Goal: Transaction & Acquisition: Download file/media

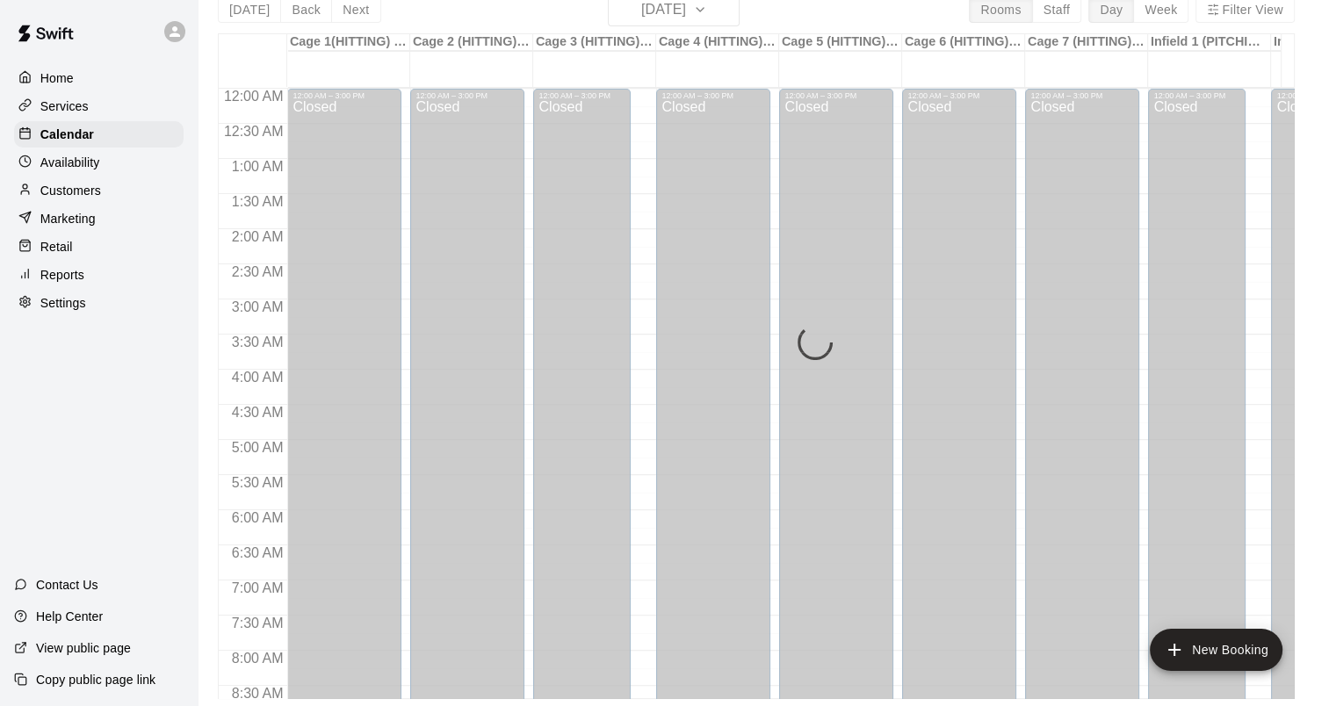
scroll to position [914, 0]
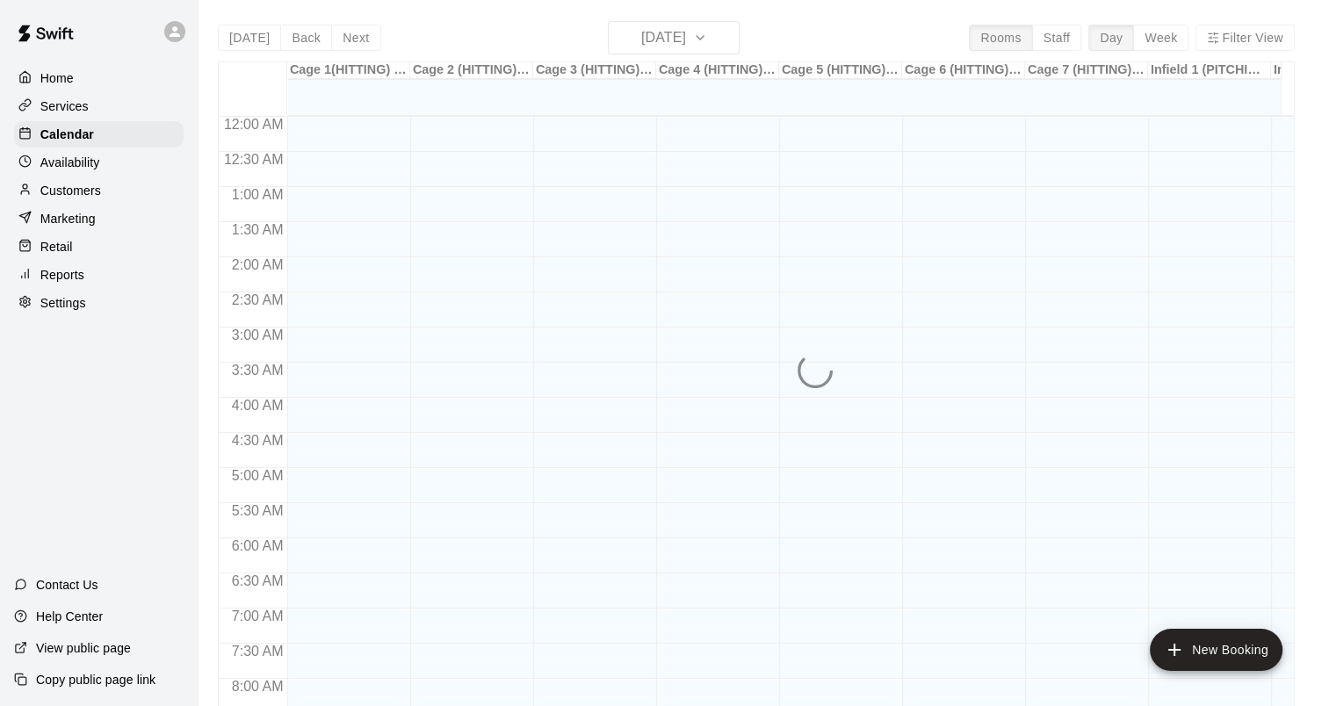
scroll to position [1015, 0]
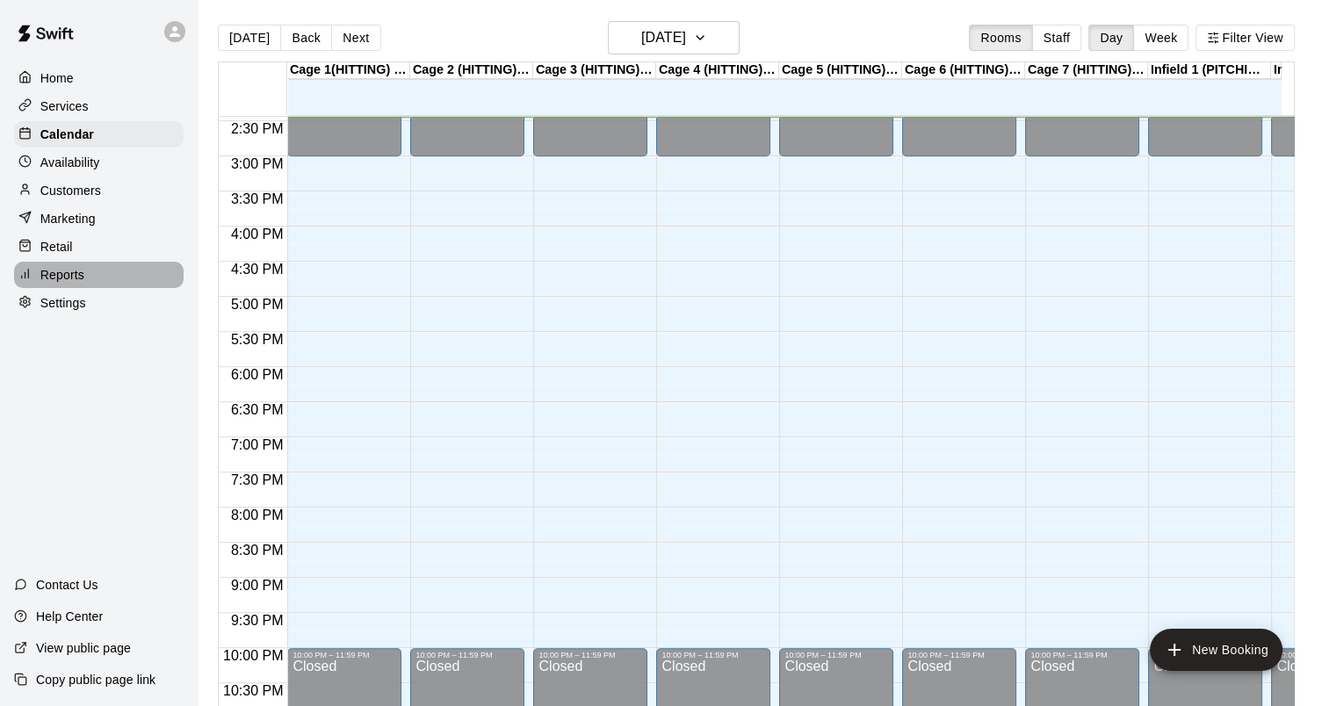
click at [84, 278] on div "Reports" at bounding box center [99, 275] width 170 height 26
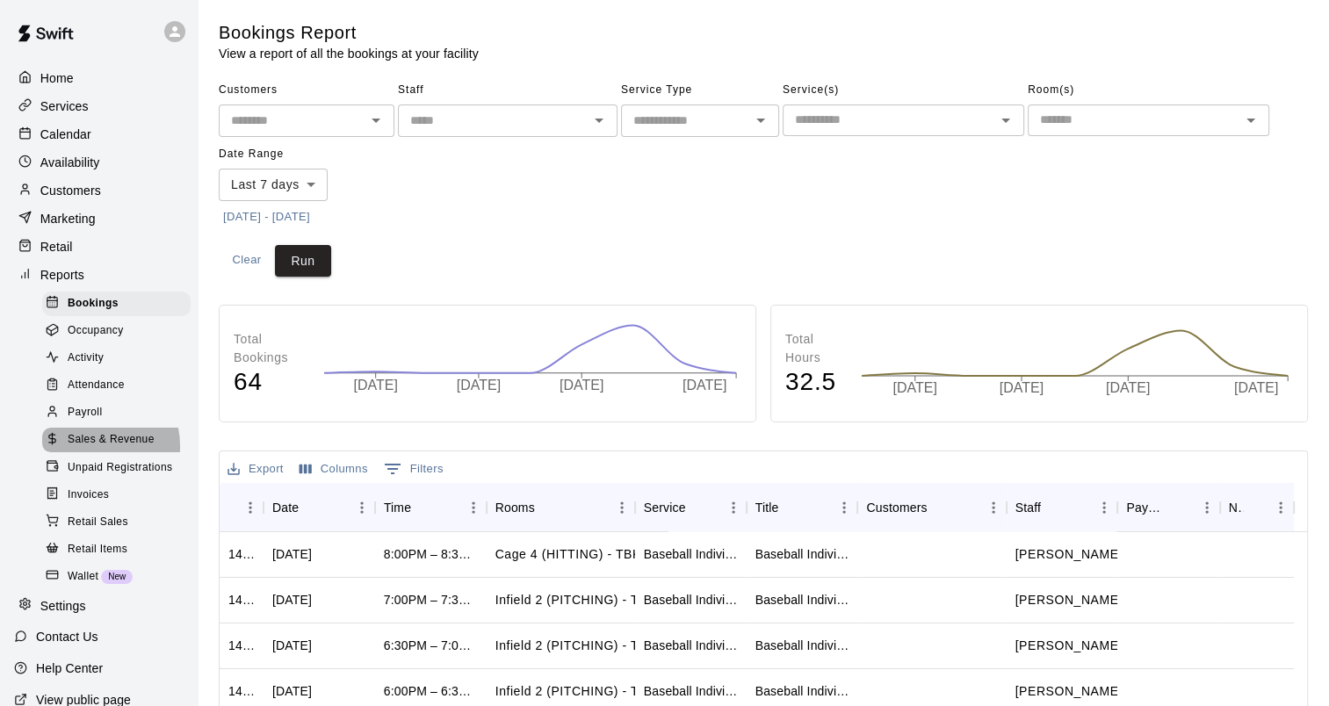
click at [86, 449] on span "Sales & Revenue" at bounding box center [111, 440] width 87 height 18
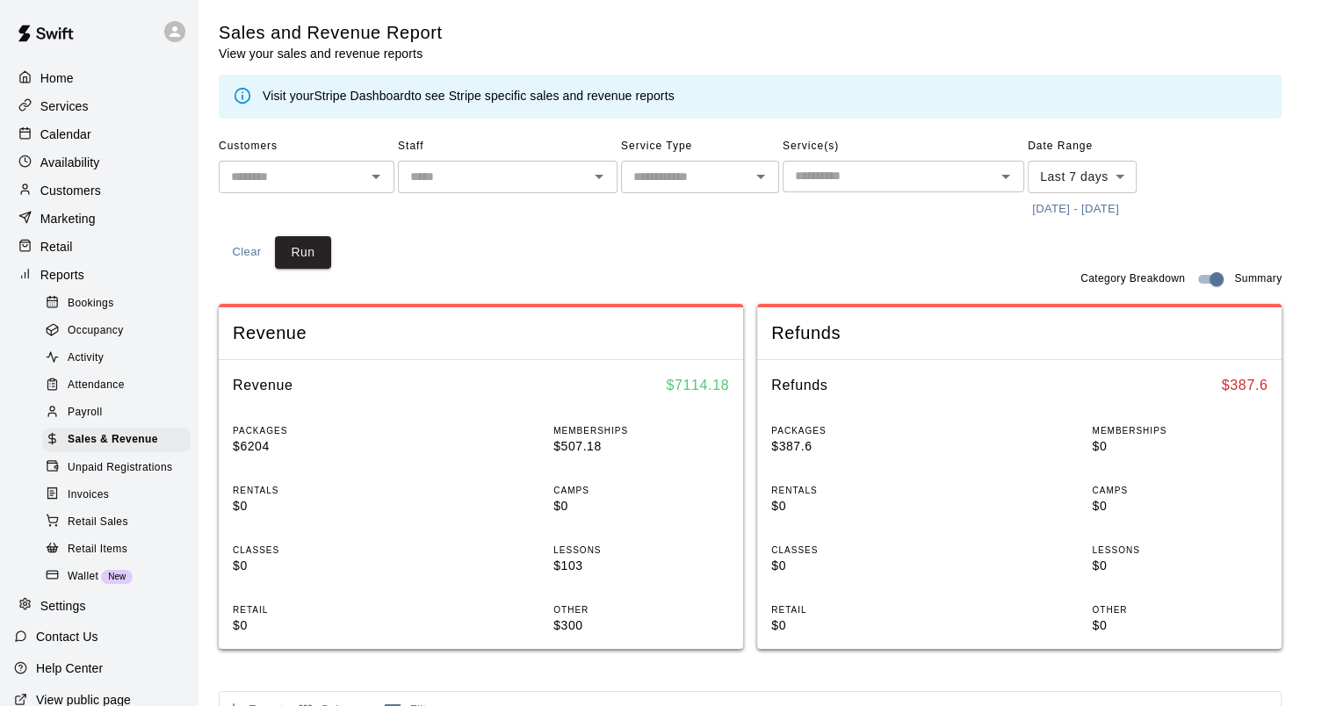
click at [1104, 175] on body "Home Services Calendar Availability Customers Marketing Retail Reports Bookings…" at bounding box center [664, 656] width 1329 height 1313
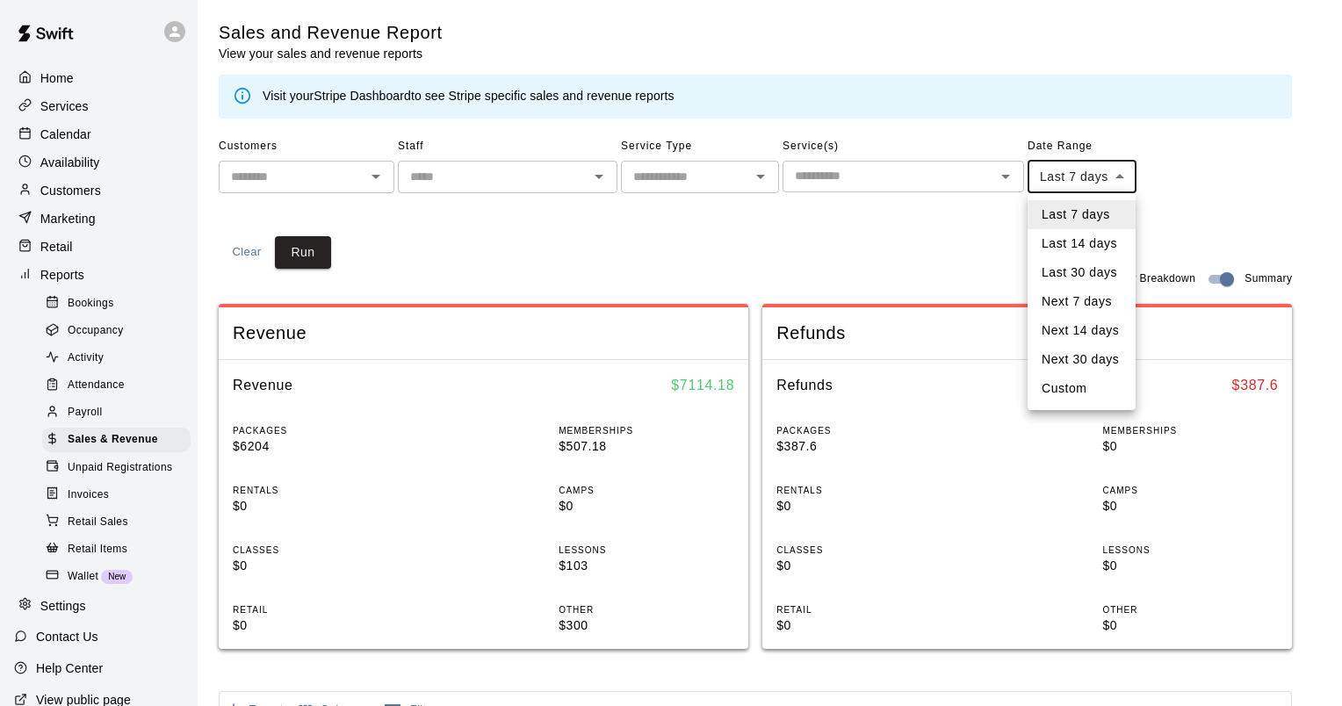
click at [1106, 387] on li "Custom" at bounding box center [1082, 388] width 108 height 29
type input "******"
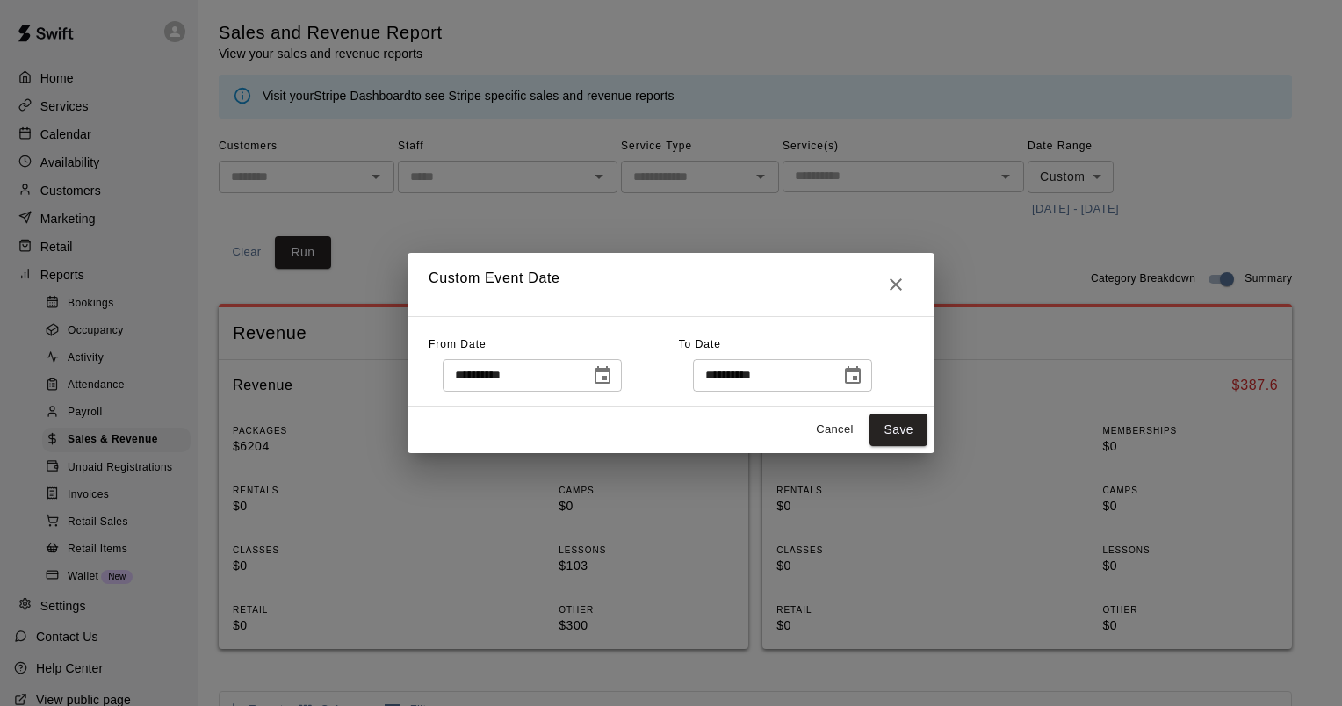
click at [540, 380] on input "**********" at bounding box center [510, 375] width 135 height 33
click at [613, 380] on icon "Choose date, selected date is Sep 4, 2025" at bounding box center [602, 375] width 21 height 21
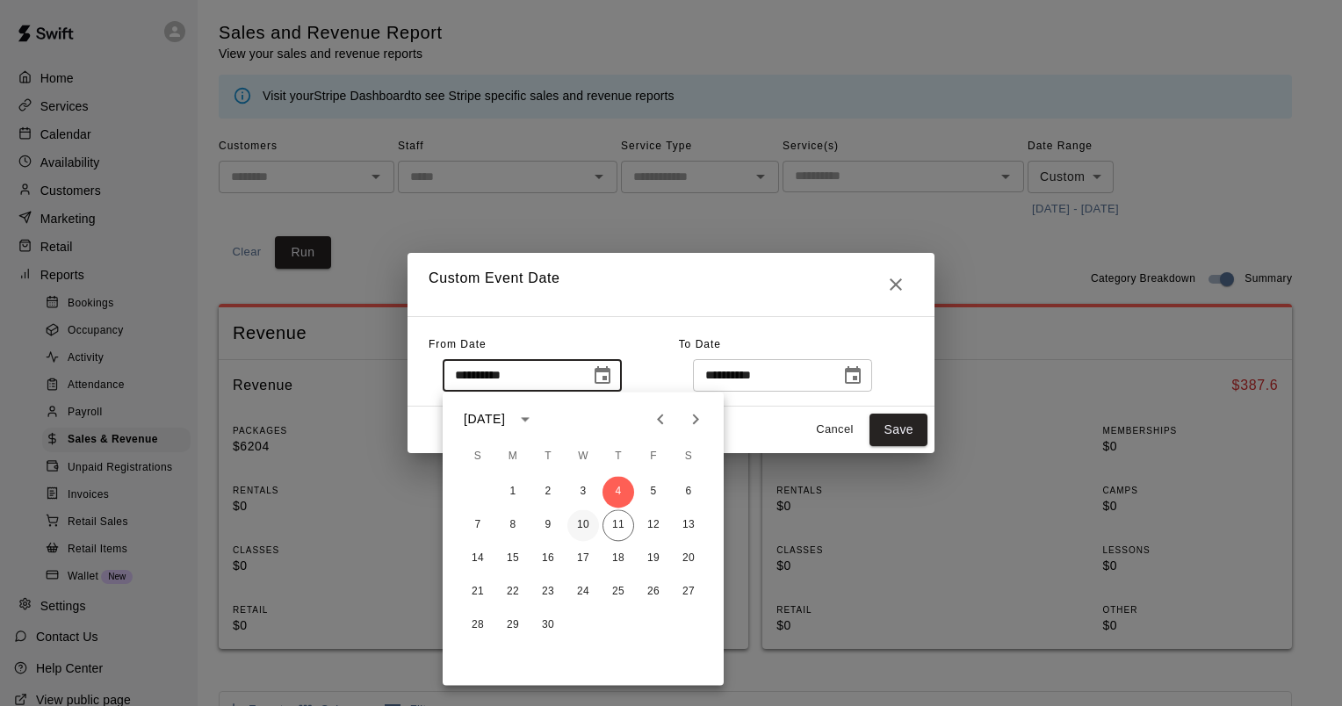
click at [584, 520] on button "10" at bounding box center [584, 526] width 32 height 32
type input "**********"
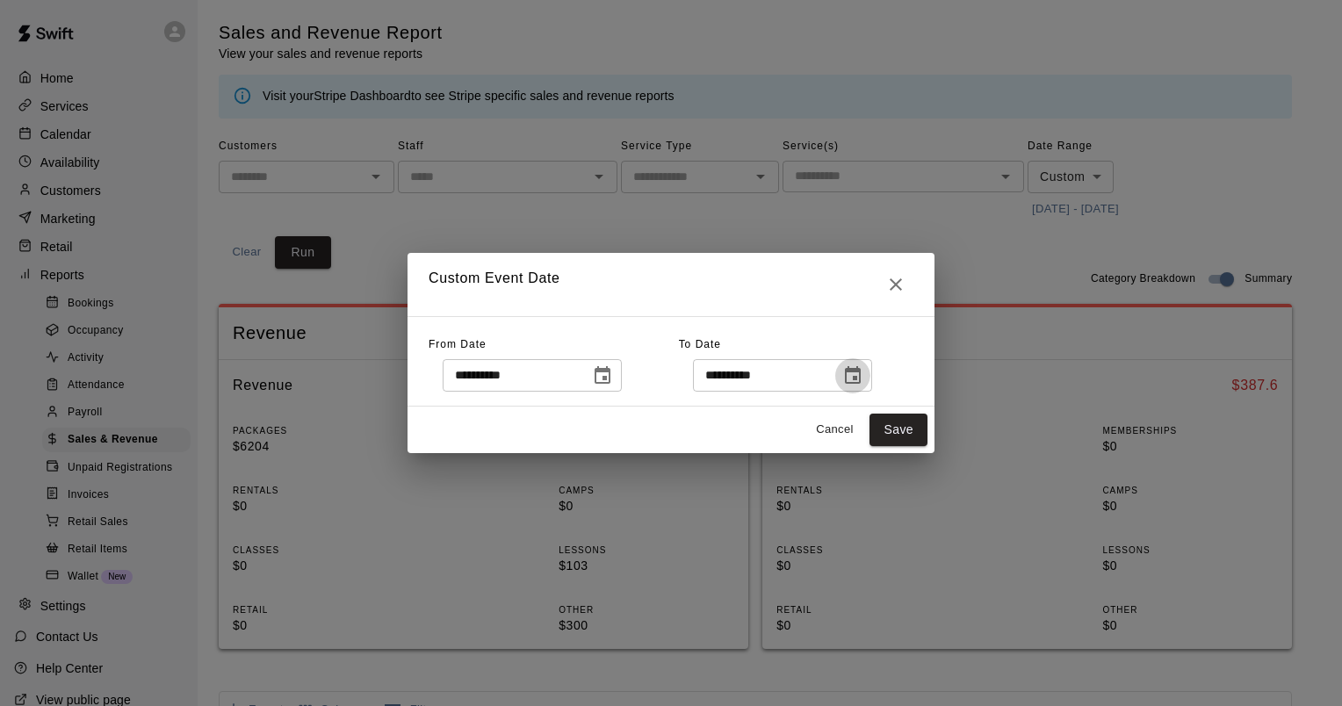
drag, startPoint x: 868, startPoint y: 376, endPoint x: 869, endPoint y: 386, distance: 9.7
click at [864, 376] on icon "Choose date, selected date is Sep 11, 2025" at bounding box center [853, 375] width 21 height 21
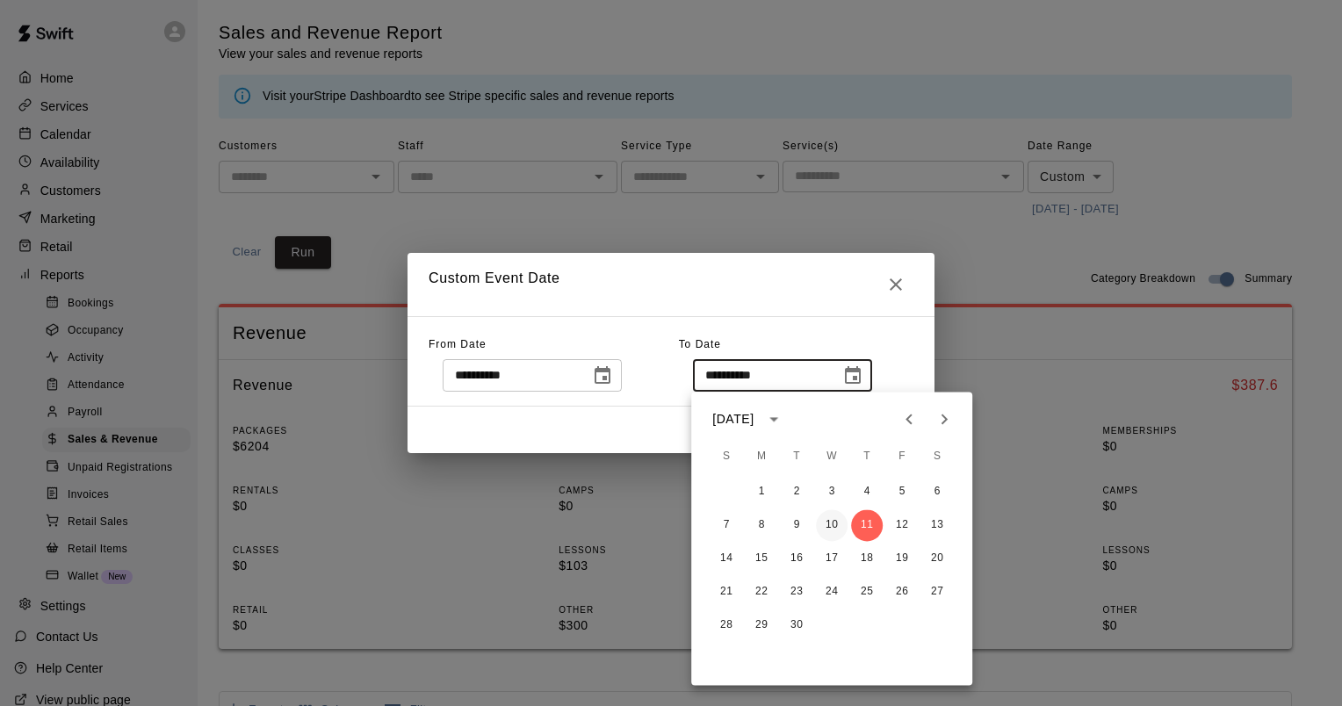
click at [829, 524] on button "10" at bounding box center [832, 526] width 32 height 32
type input "**********"
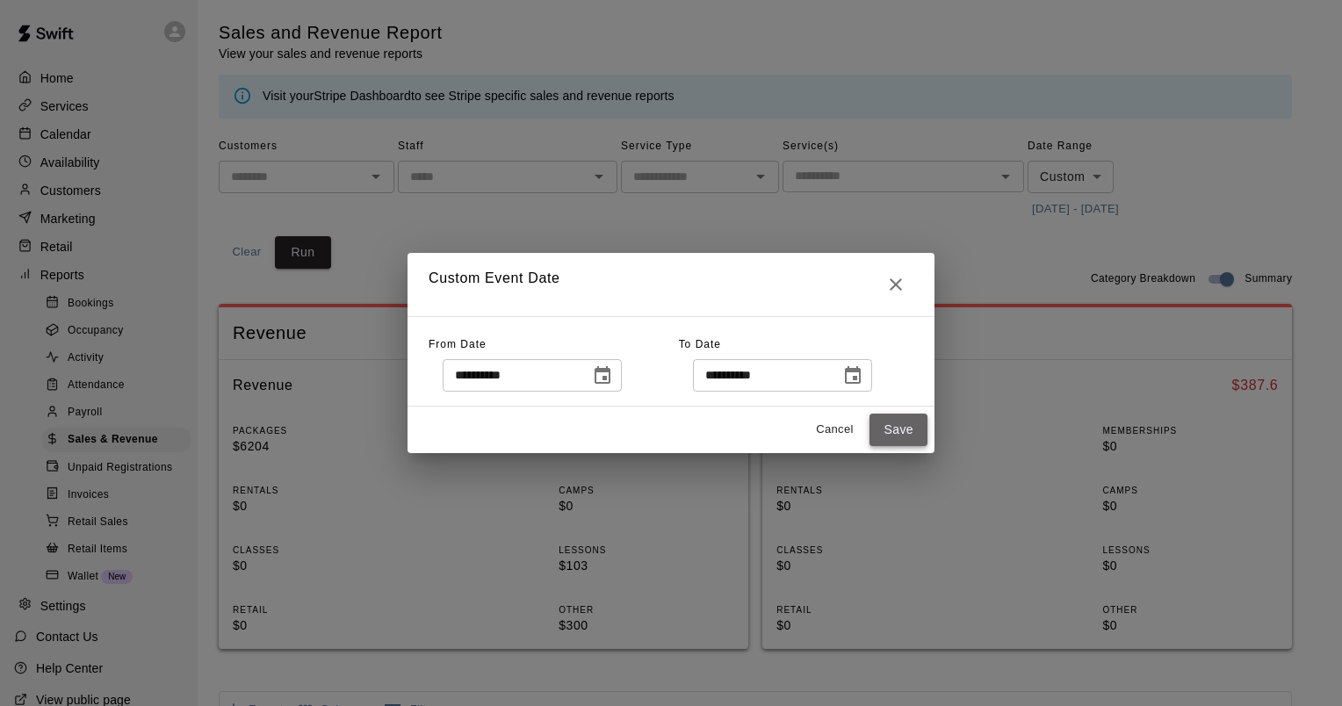
click at [908, 425] on button "Save" at bounding box center [899, 430] width 58 height 33
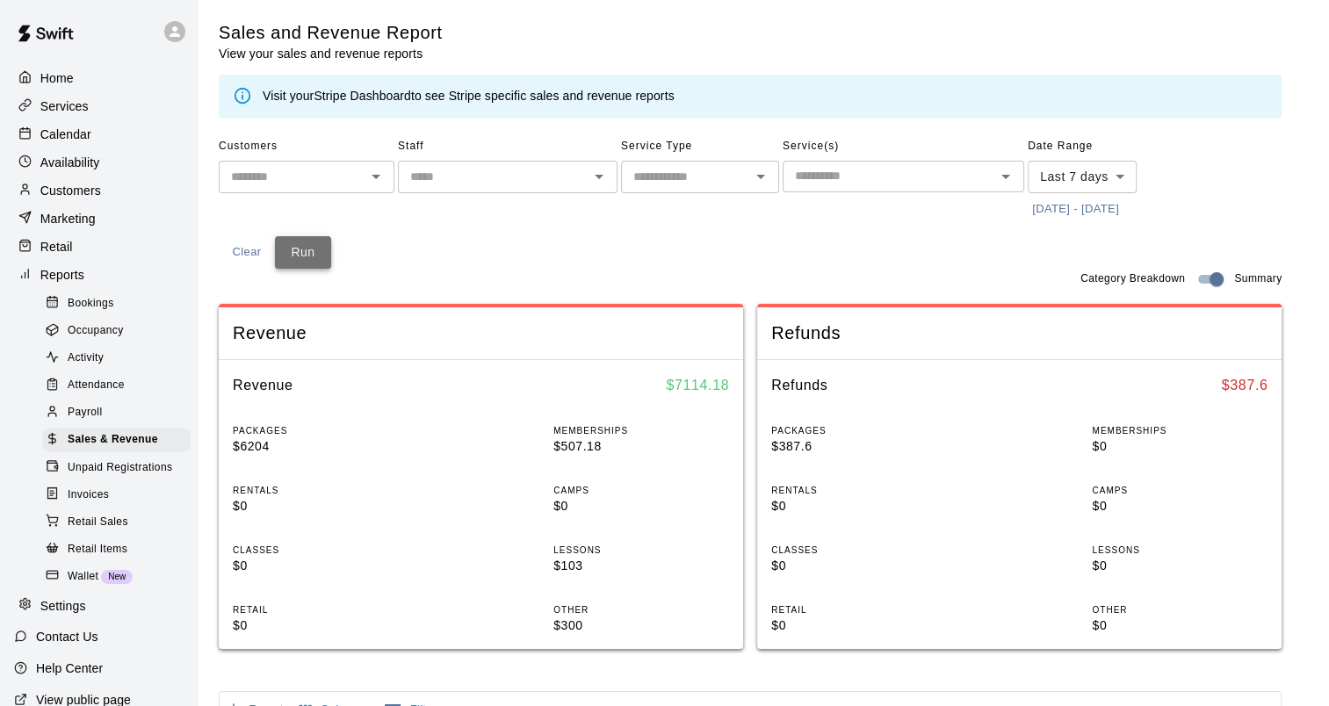
click at [319, 257] on button "Run" at bounding box center [303, 252] width 56 height 33
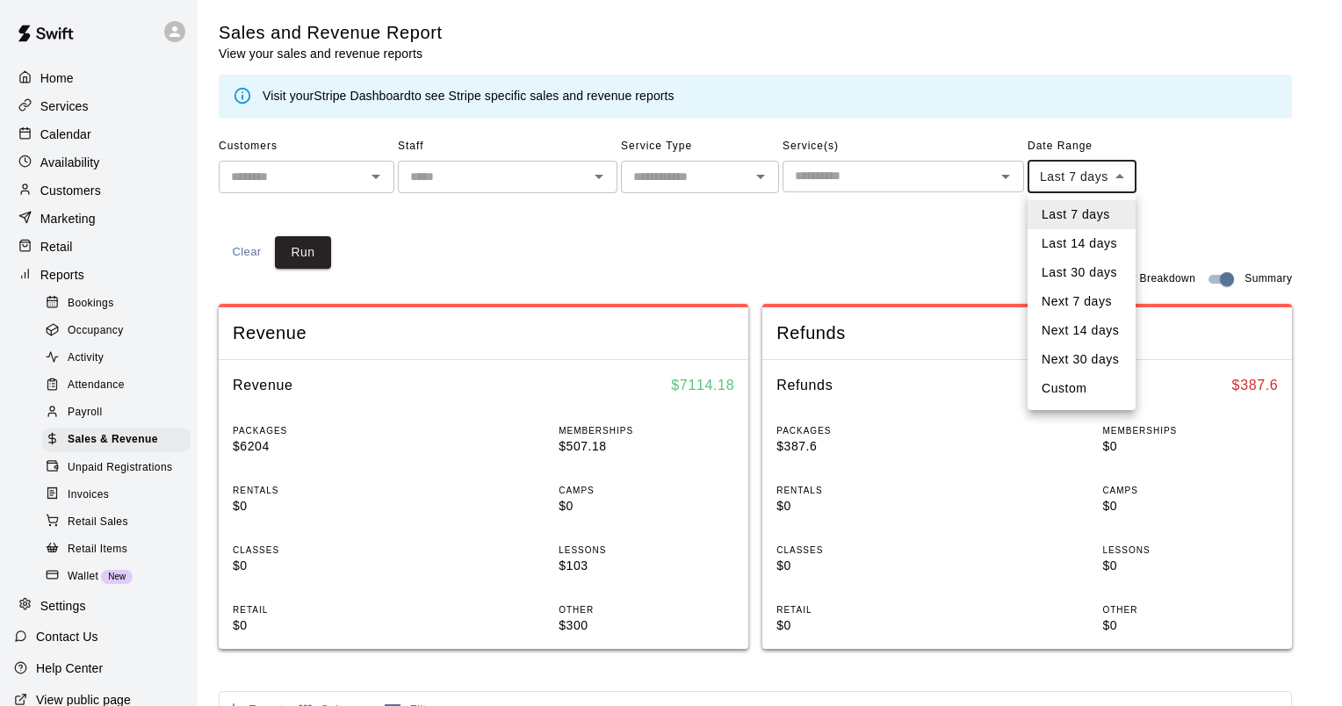
click at [1072, 168] on body "Home Services Calendar Availability Customers Marketing Retail Reports Bookings…" at bounding box center [671, 656] width 1342 height 1313
click at [1088, 390] on li "Custom" at bounding box center [1082, 388] width 108 height 29
type input "******"
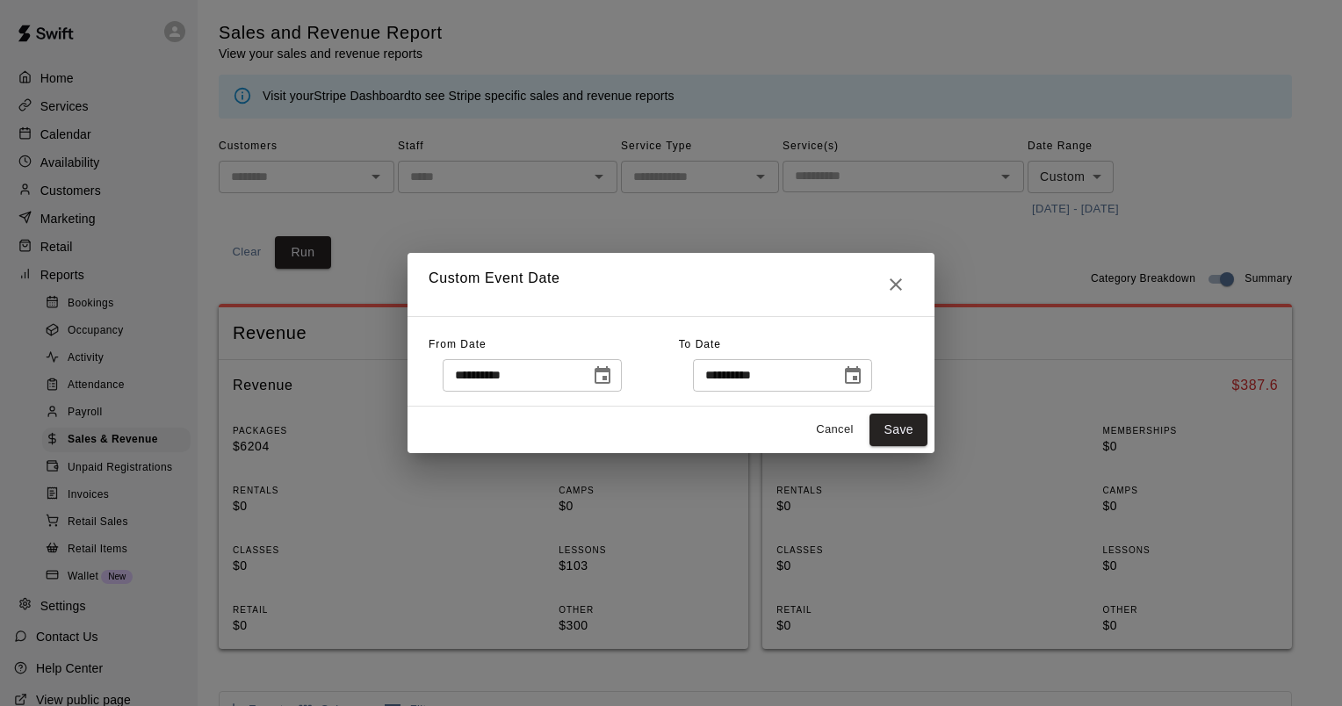
click at [611, 376] on icon "Choose date, selected date is Sep 4, 2025" at bounding box center [603, 375] width 16 height 18
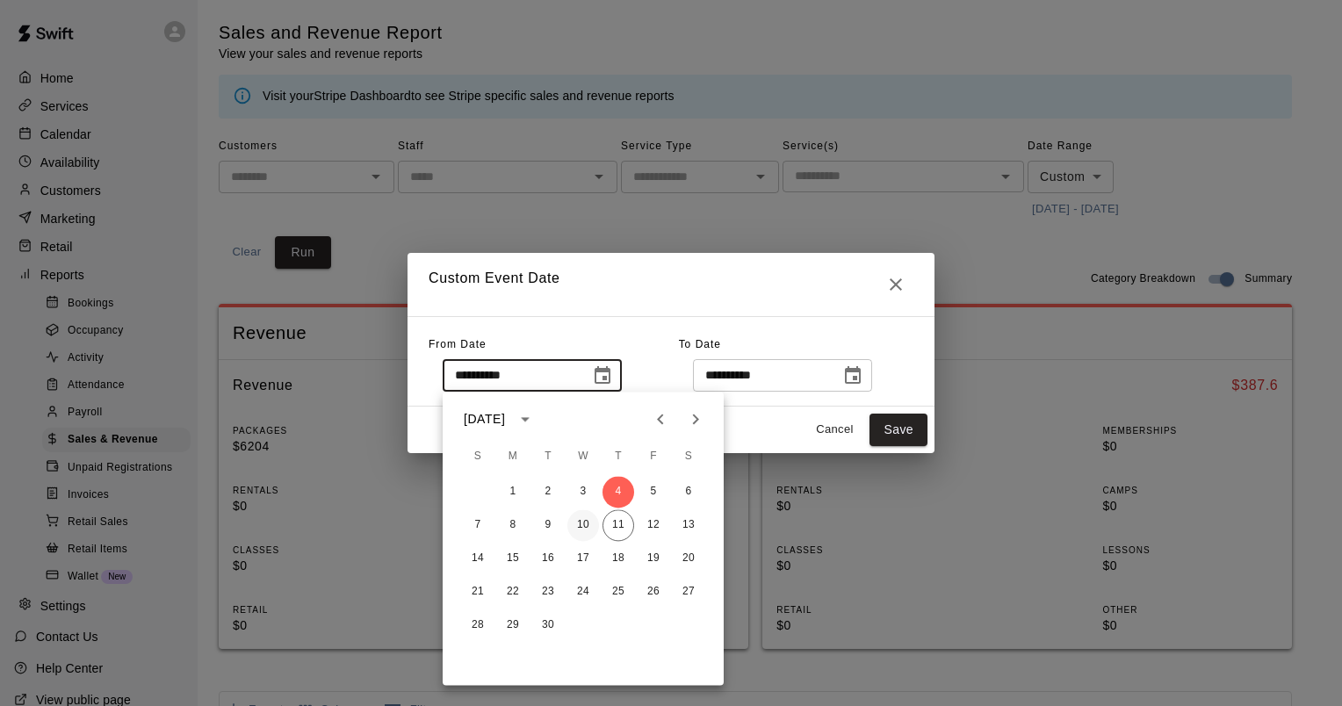
click at [593, 514] on button "10" at bounding box center [584, 526] width 32 height 32
type input "**********"
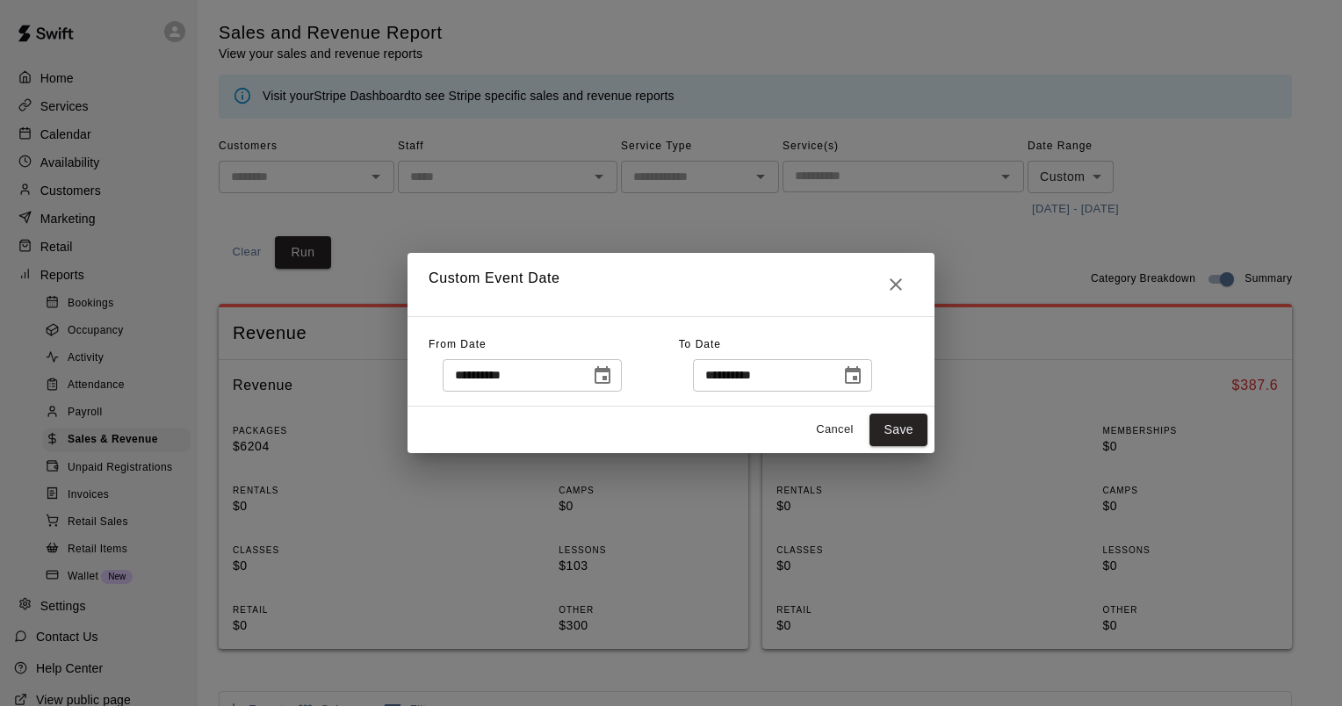
click at [864, 374] on icon "Choose date, selected date is Sep 11, 2025" at bounding box center [853, 375] width 21 height 21
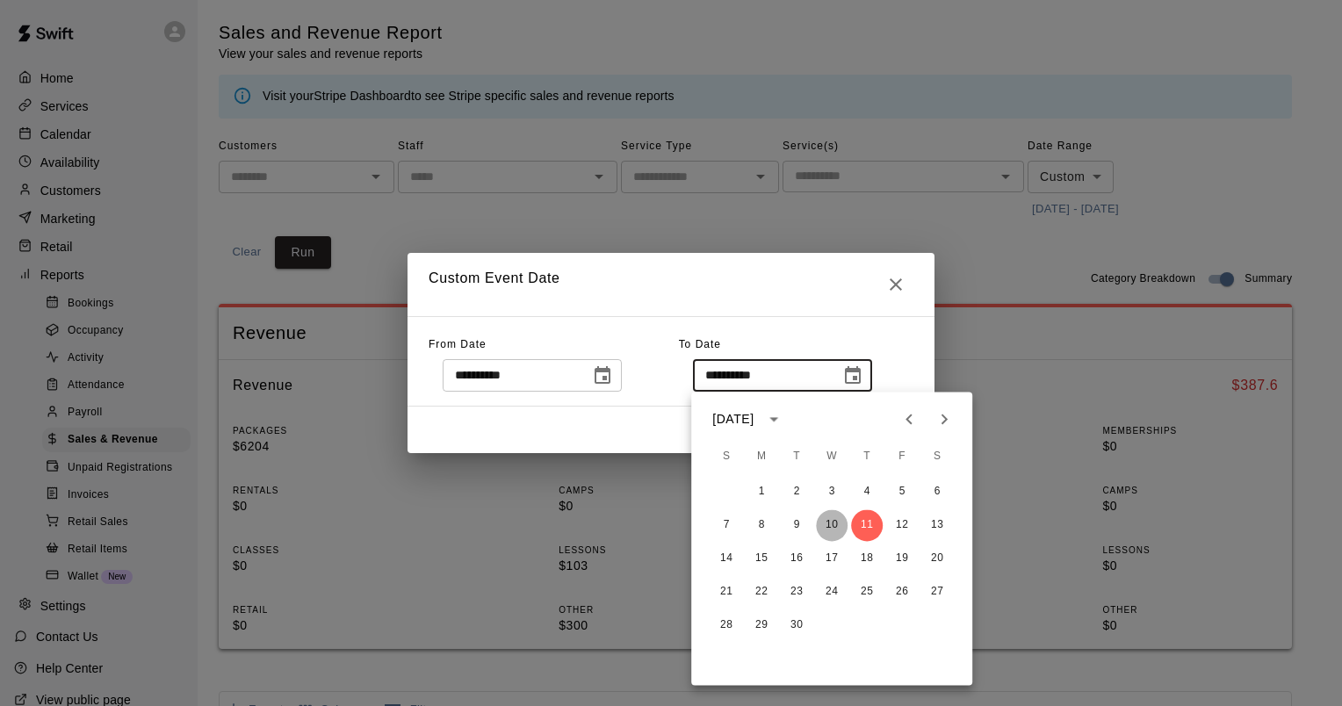
click at [824, 522] on button "10" at bounding box center [832, 526] width 32 height 32
type input "**********"
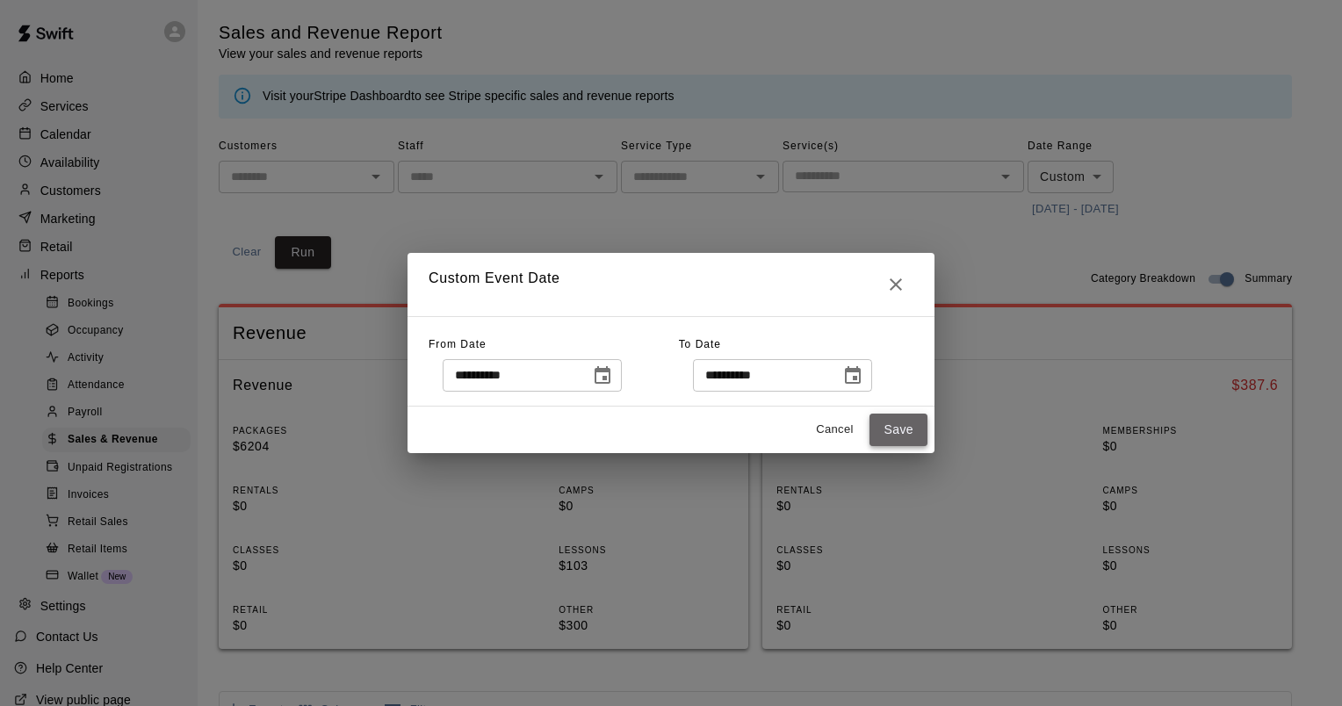
click at [890, 432] on button "Save" at bounding box center [899, 430] width 58 height 33
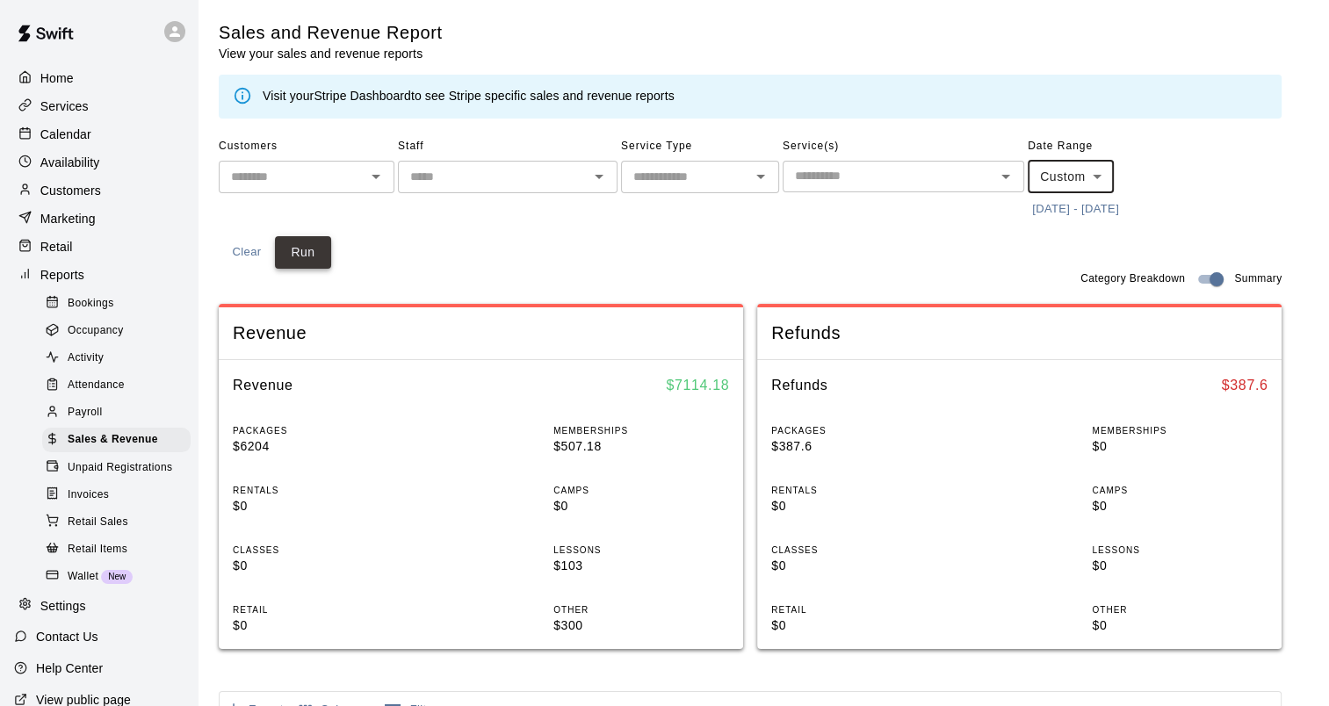
click at [308, 249] on button "Run" at bounding box center [303, 252] width 56 height 33
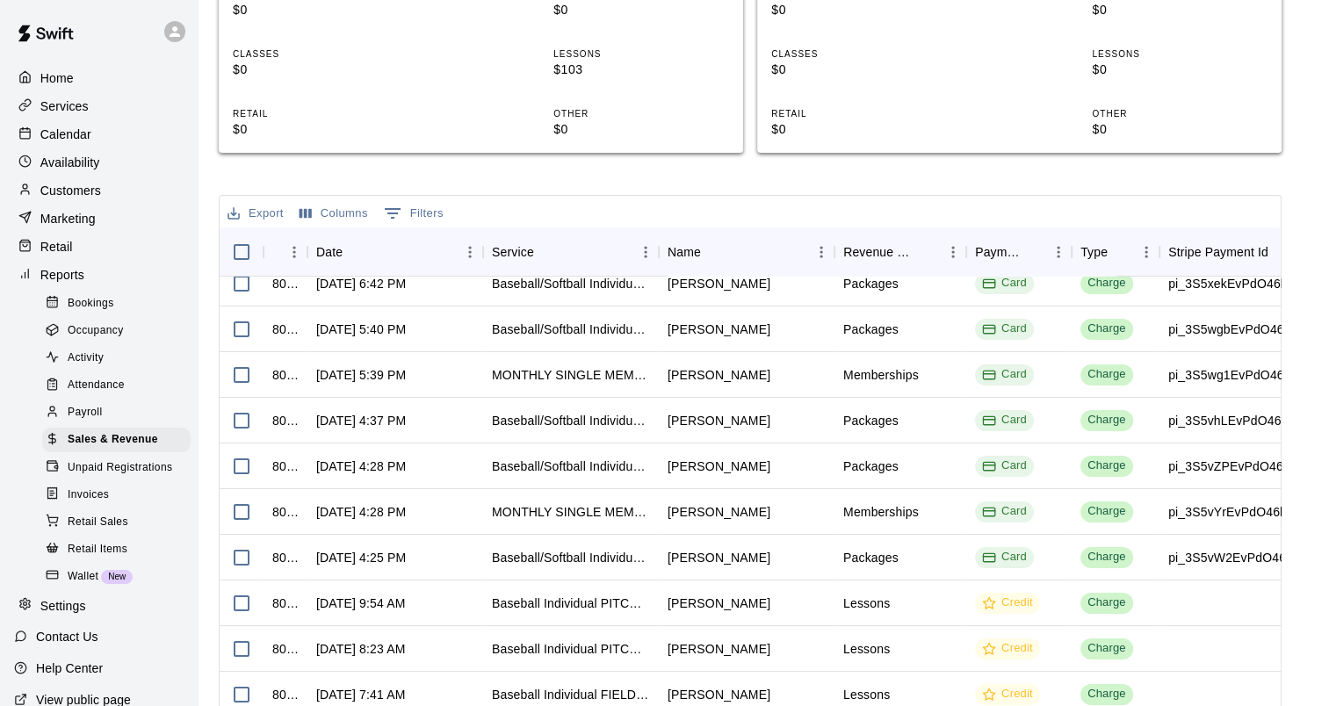
scroll to position [527, 0]
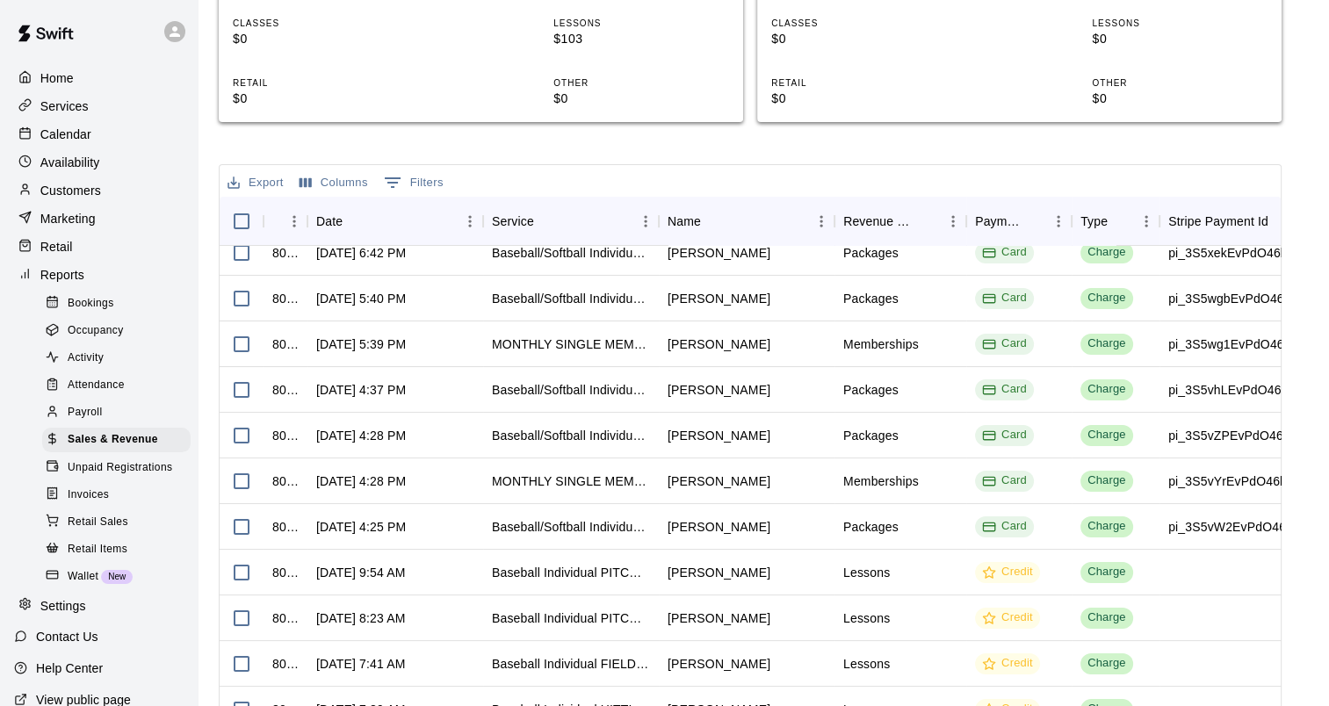
click at [239, 177] on icon "Export" at bounding box center [234, 183] width 16 height 16
click at [307, 224] on li "Download as CSV" at bounding box center [290, 217] width 135 height 29
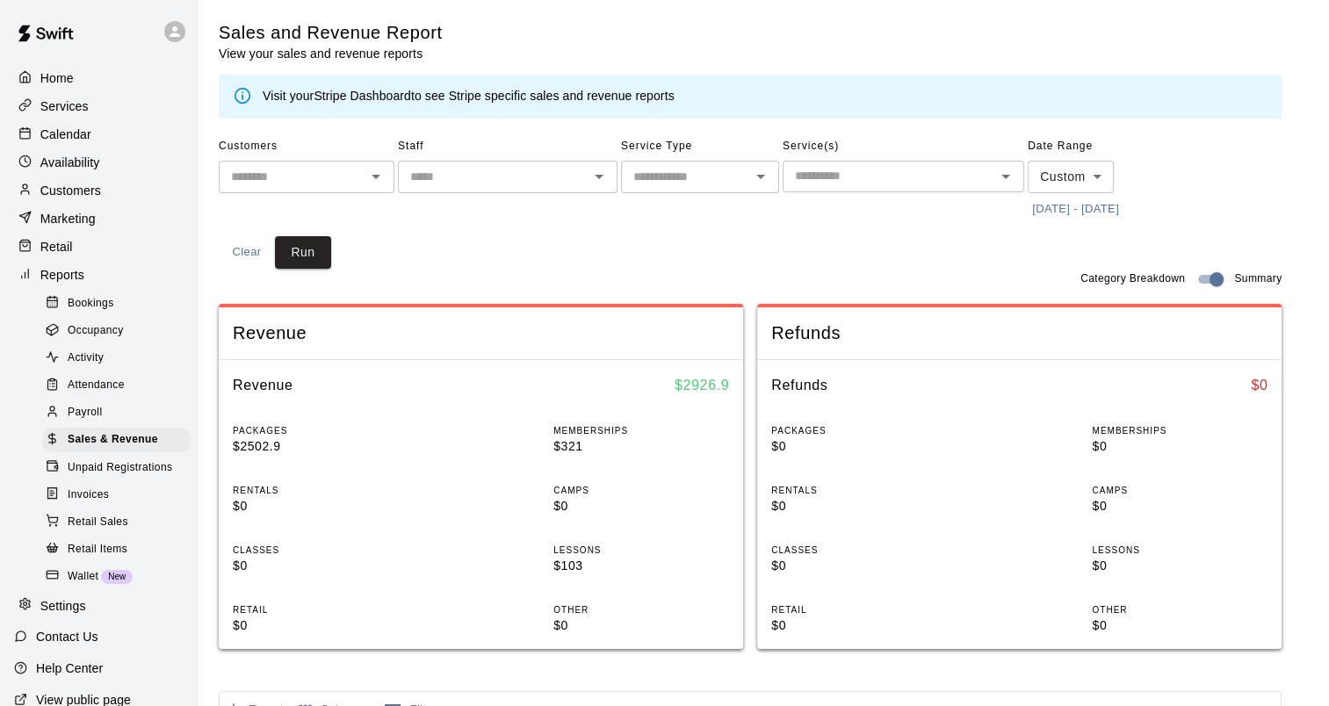
click at [942, 235] on div "Customers ​ Staff ​ Service Type ​ Service(s) ​ Date Range Custom ****** ​ [DAT…" at bounding box center [750, 201] width 1063 height 136
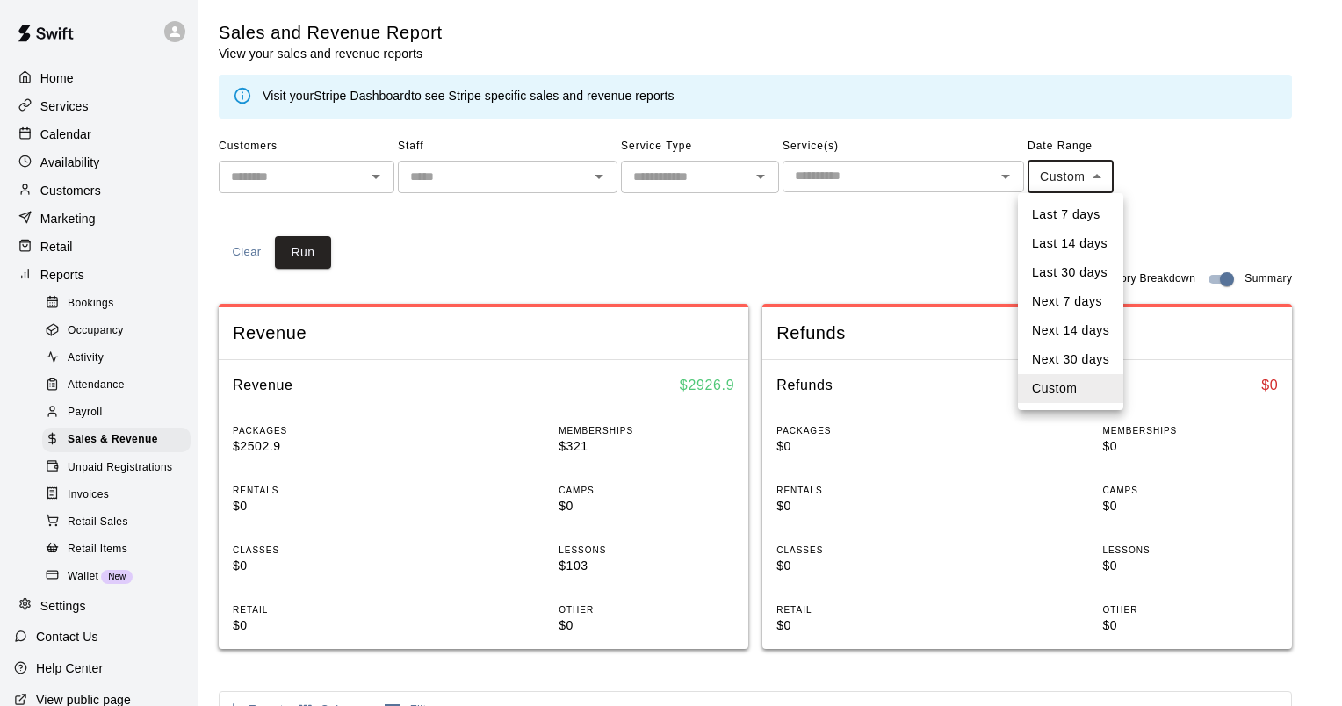
click at [1065, 165] on body "Home Services Calendar Availability Customers Marketing Retail Reports Bookings…" at bounding box center [671, 656] width 1342 height 1313
click at [1079, 388] on li "Custom" at bounding box center [1070, 388] width 105 height 29
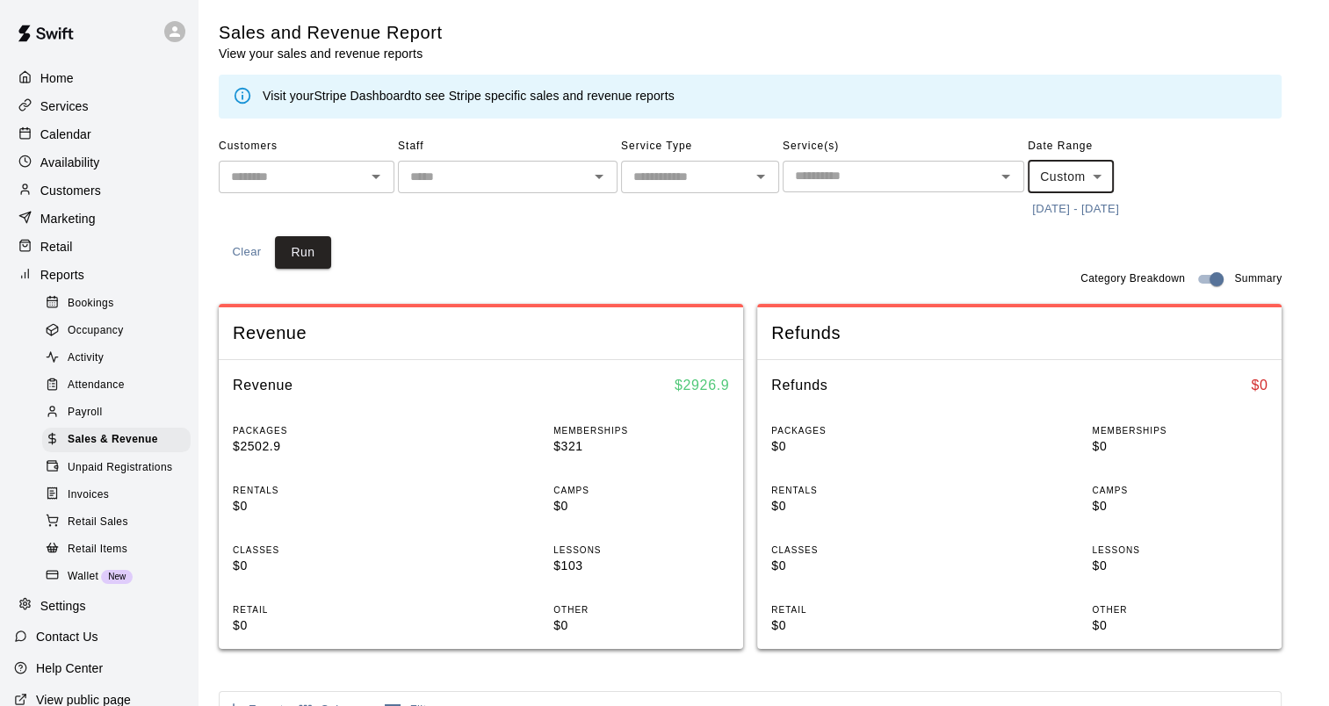
click at [1093, 179] on body "Home Services Calendar Availability Customers Marketing Retail Reports Bookings…" at bounding box center [664, 656] width 1329 height 1313
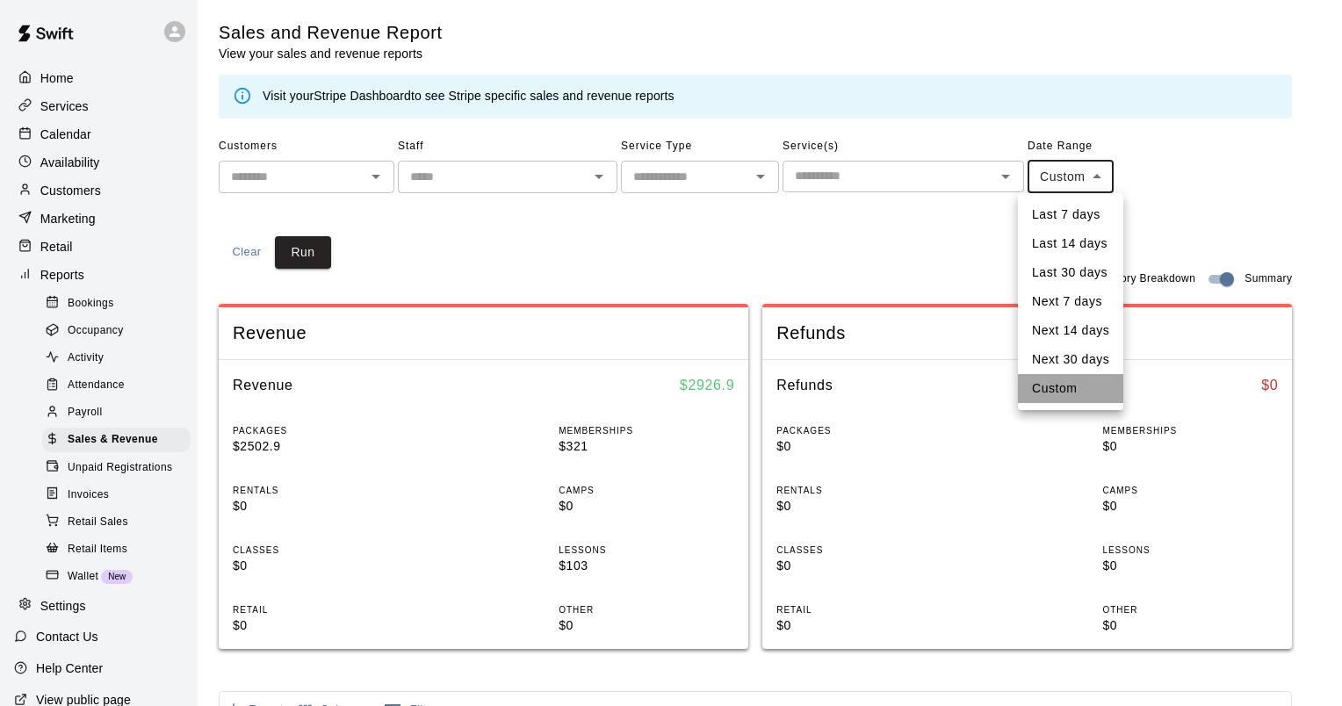
click at [1081, 393] on li "Custom" at bounding box center [1070, 388] width 105 height 29
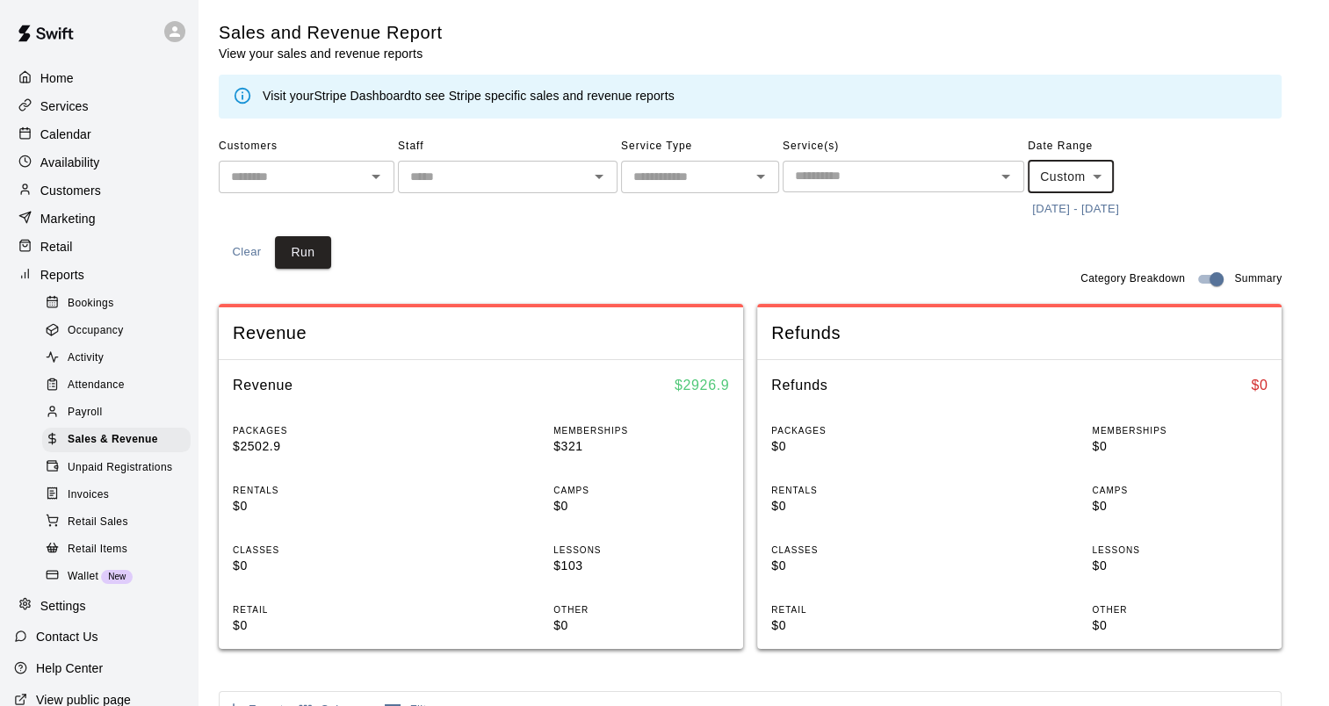
click at [1122, 206] on button "[DATE] - [DATE]" at bounding box center [1076, 209] width 96 height 27
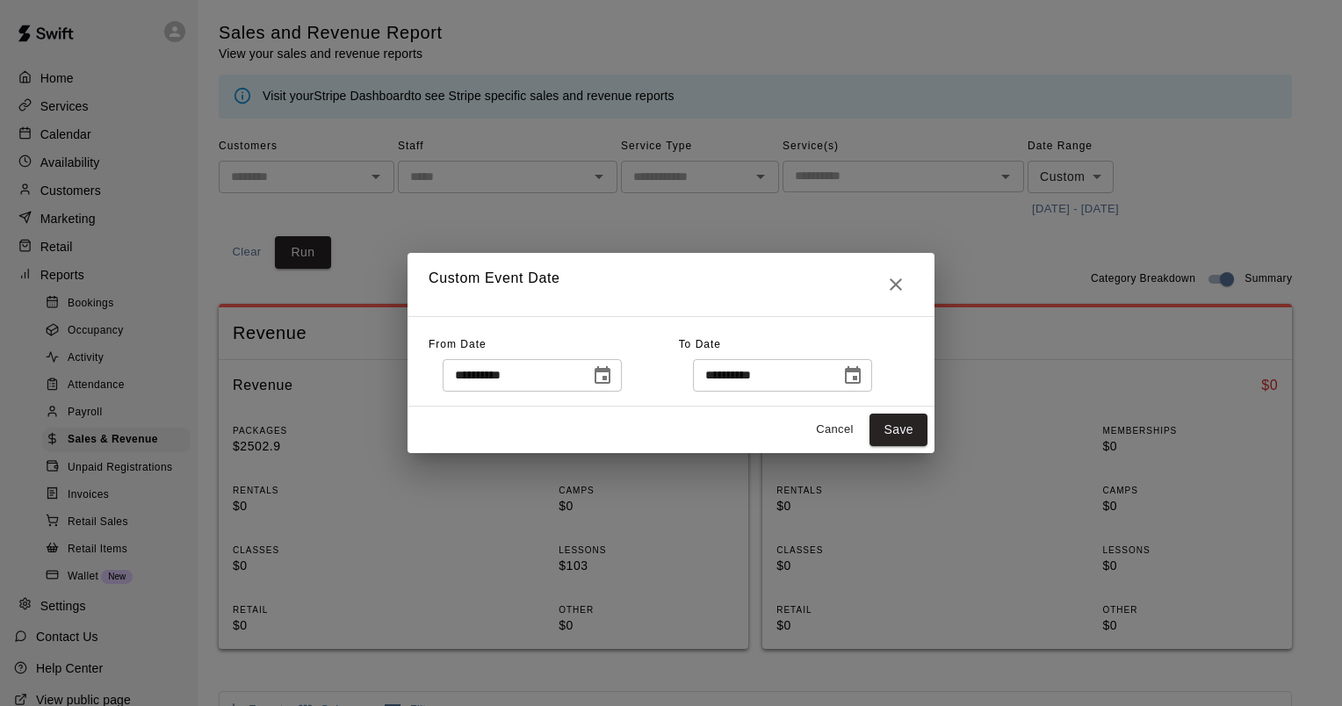
click at [613, 380] on icon "Choose date, selected date is Sep 10, 2025" at bounding box center [602, 375] width 21 height 21
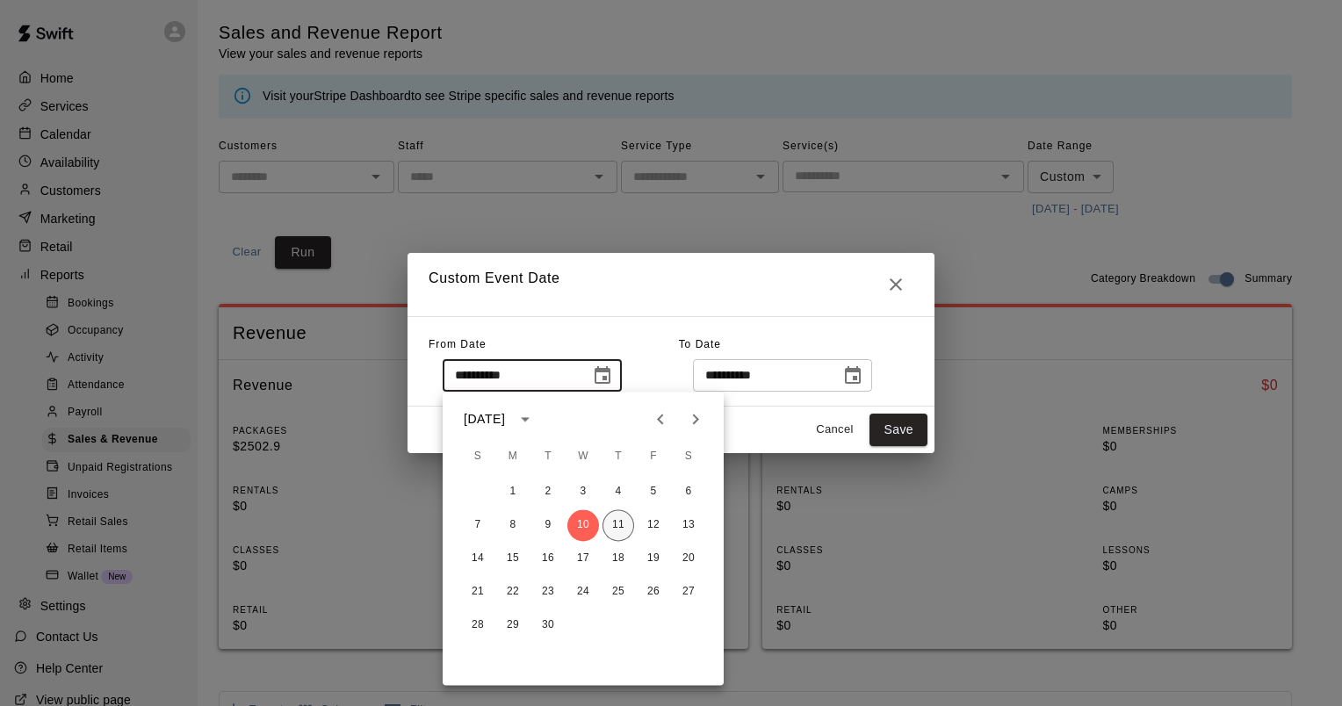
click at [614, 520] on button "11" at bounding box center [619, 526] width 32 height 32
type input "**********"
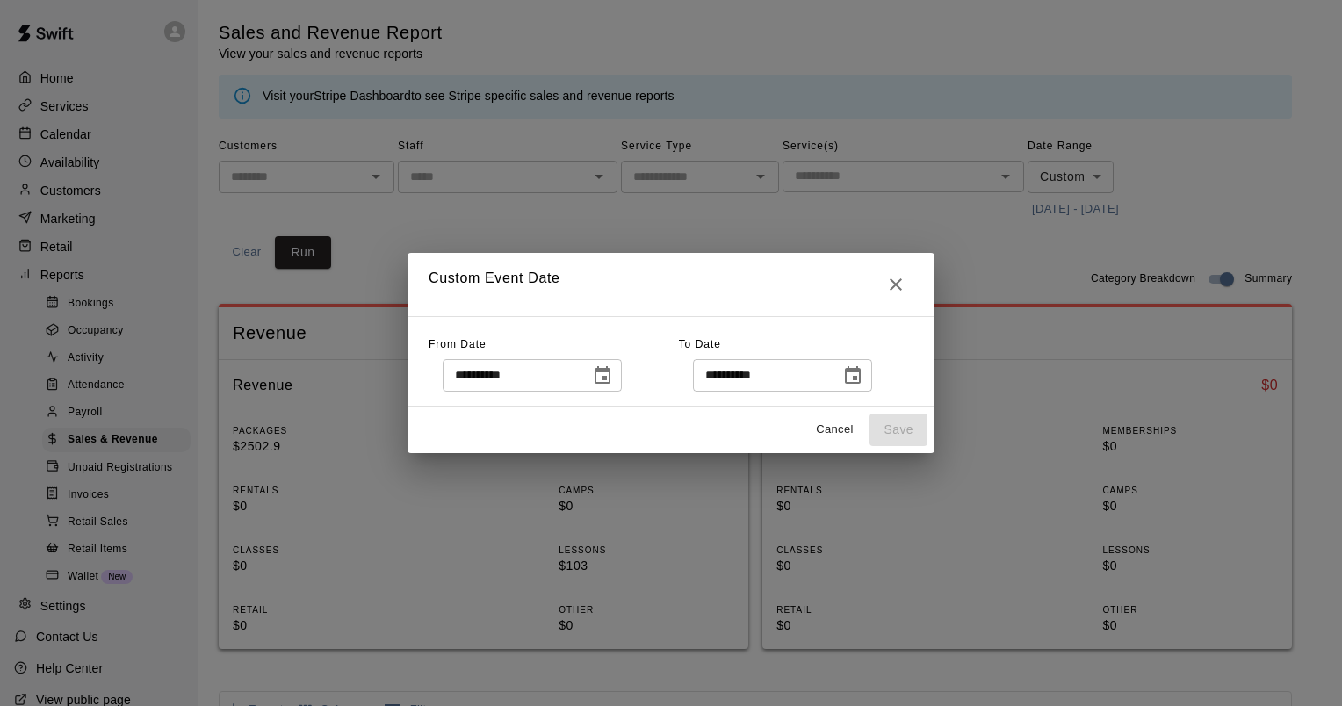
click at [864, 378] on icon "Choose date, selected date is Sep 10, 2025" at bounding box center [853, 375] width 21 height 21
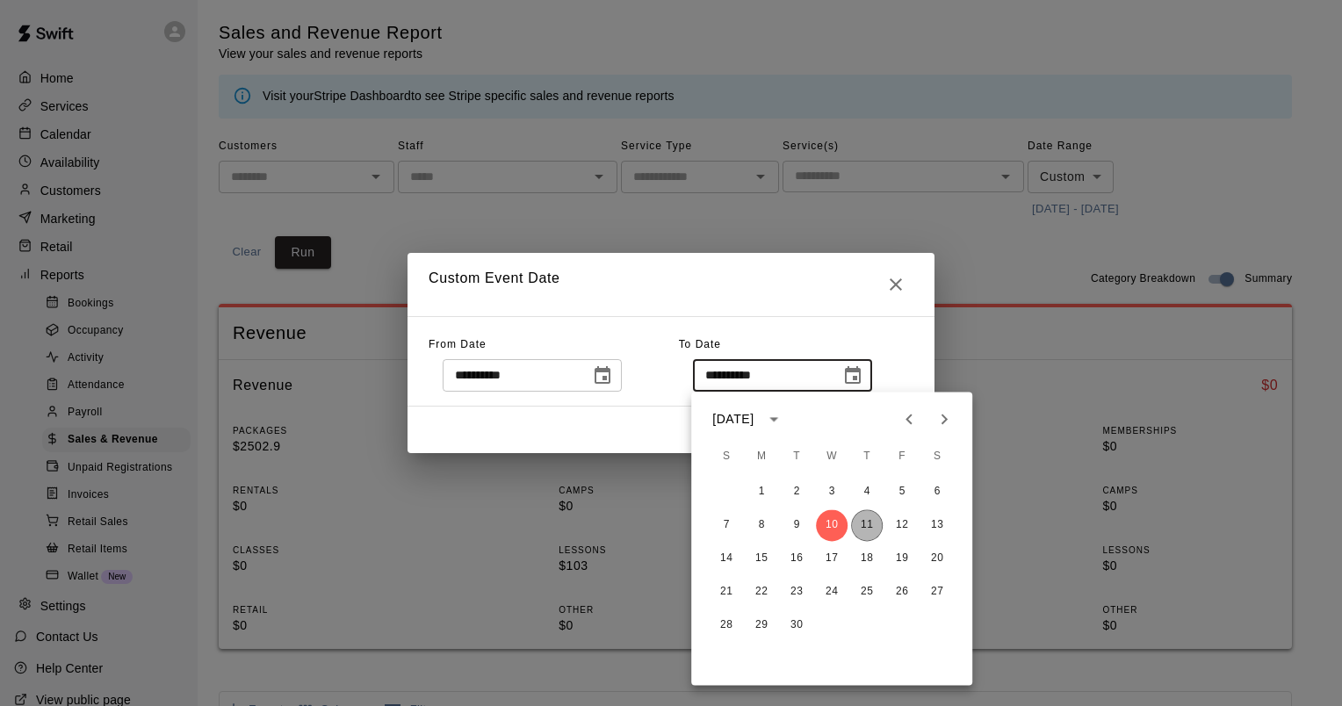
click at [868, 521] on button "11" at bounding box center [867, 526] width 32 height 32
type input "**********"
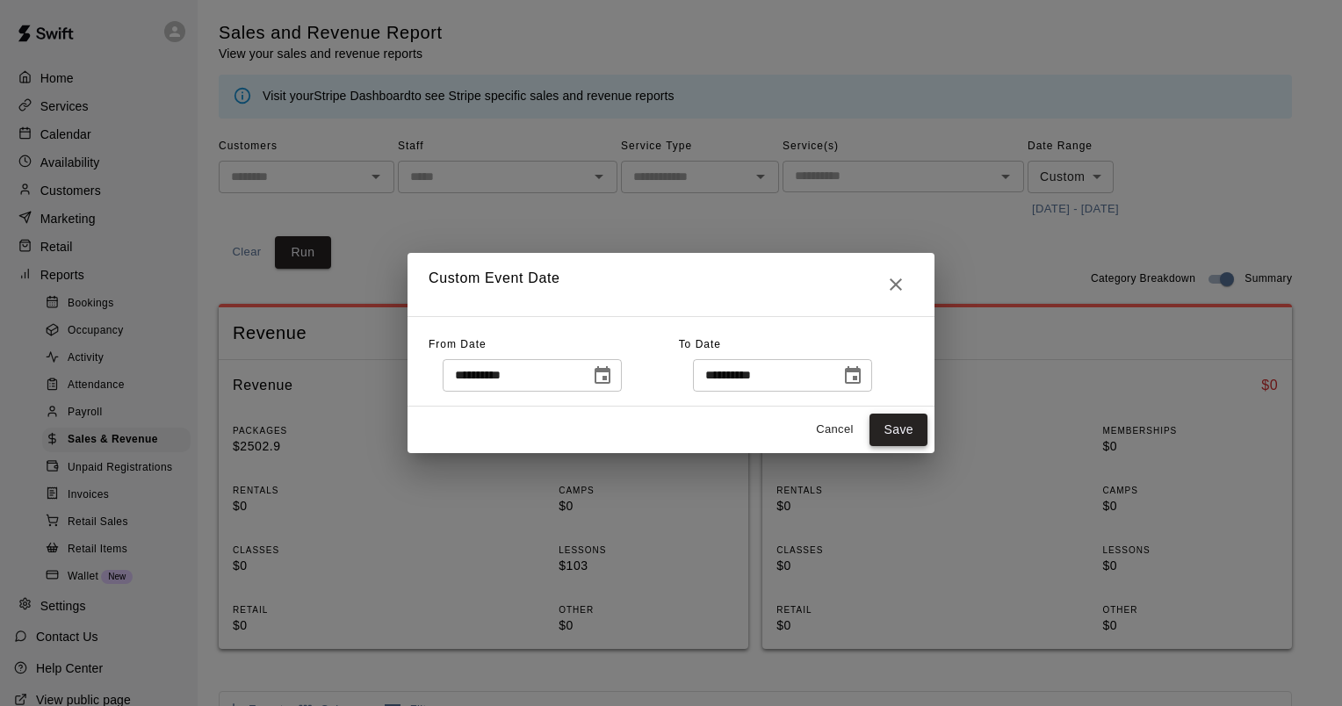
click at [907, 437] on button "Save" at bounding box center [899, 430] width 58 height 33
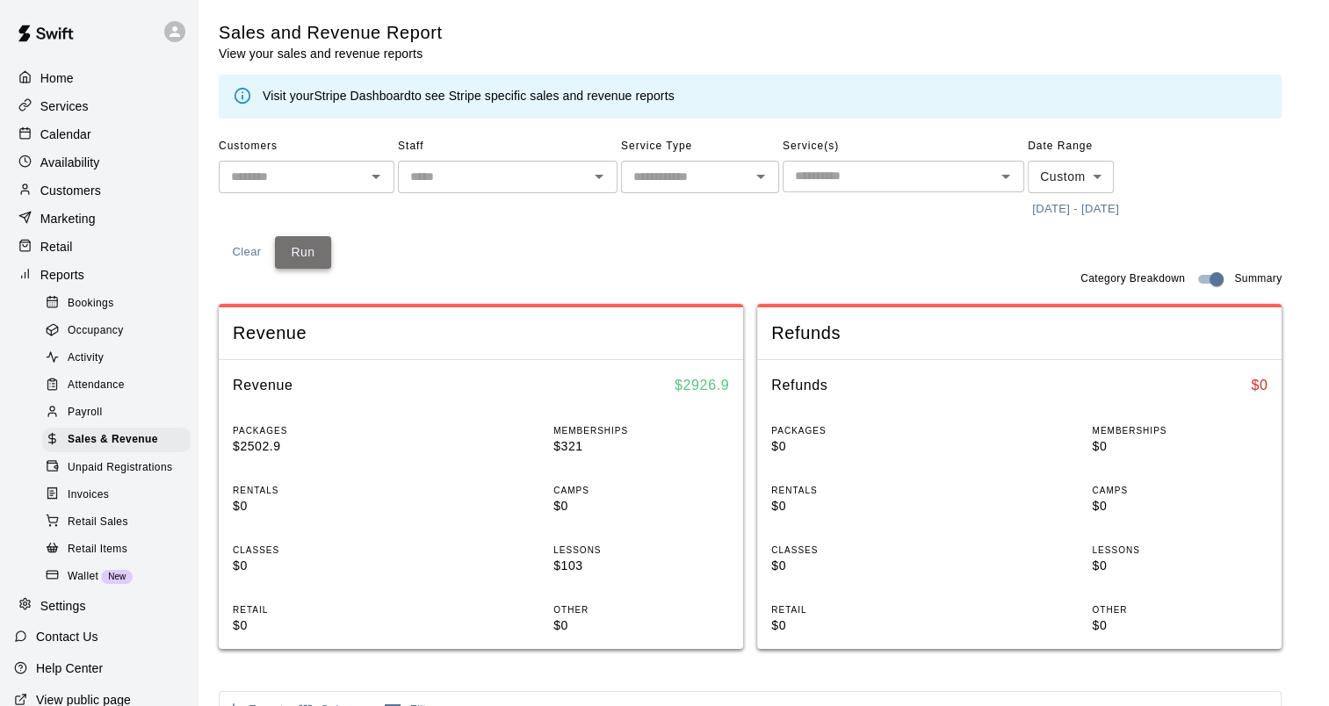
click at [315, 260] on button "Run" at bounding box center [303, 252] width 56 height 33
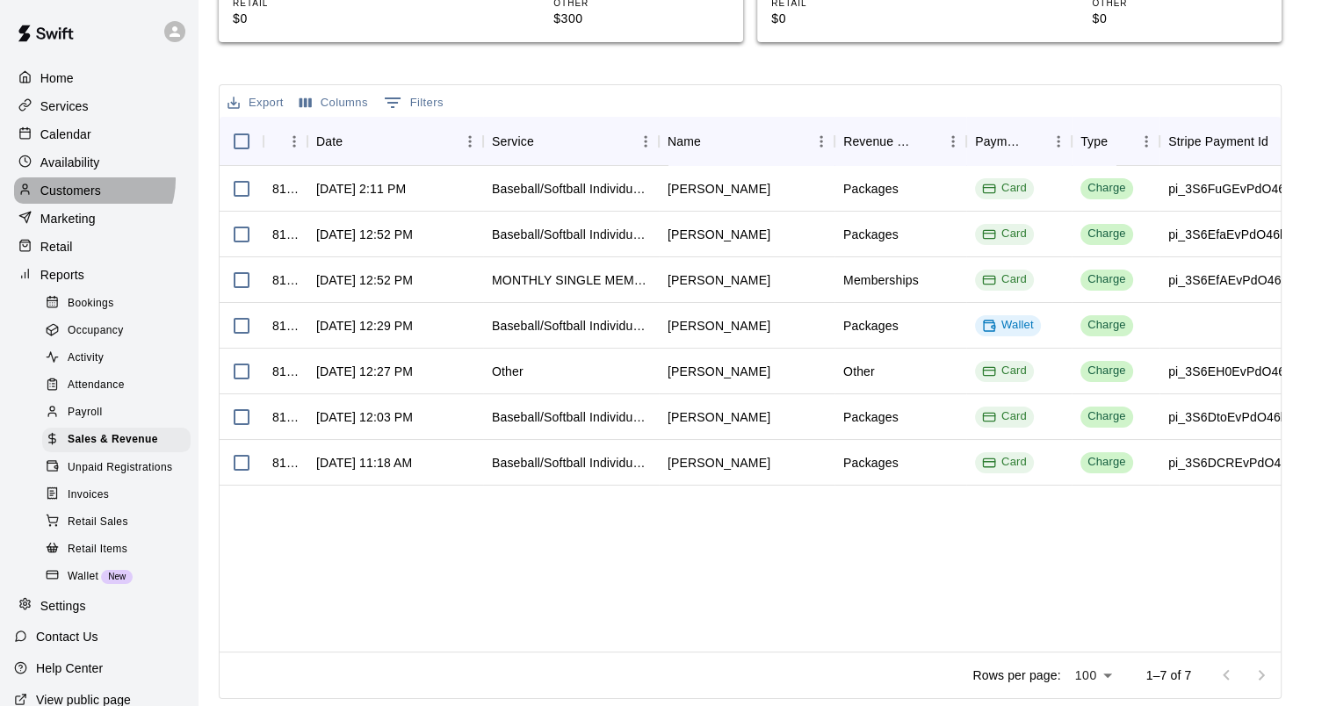
click at [88, 185] on div "Customers" at bounding box center [99, 190] width 170 height 26
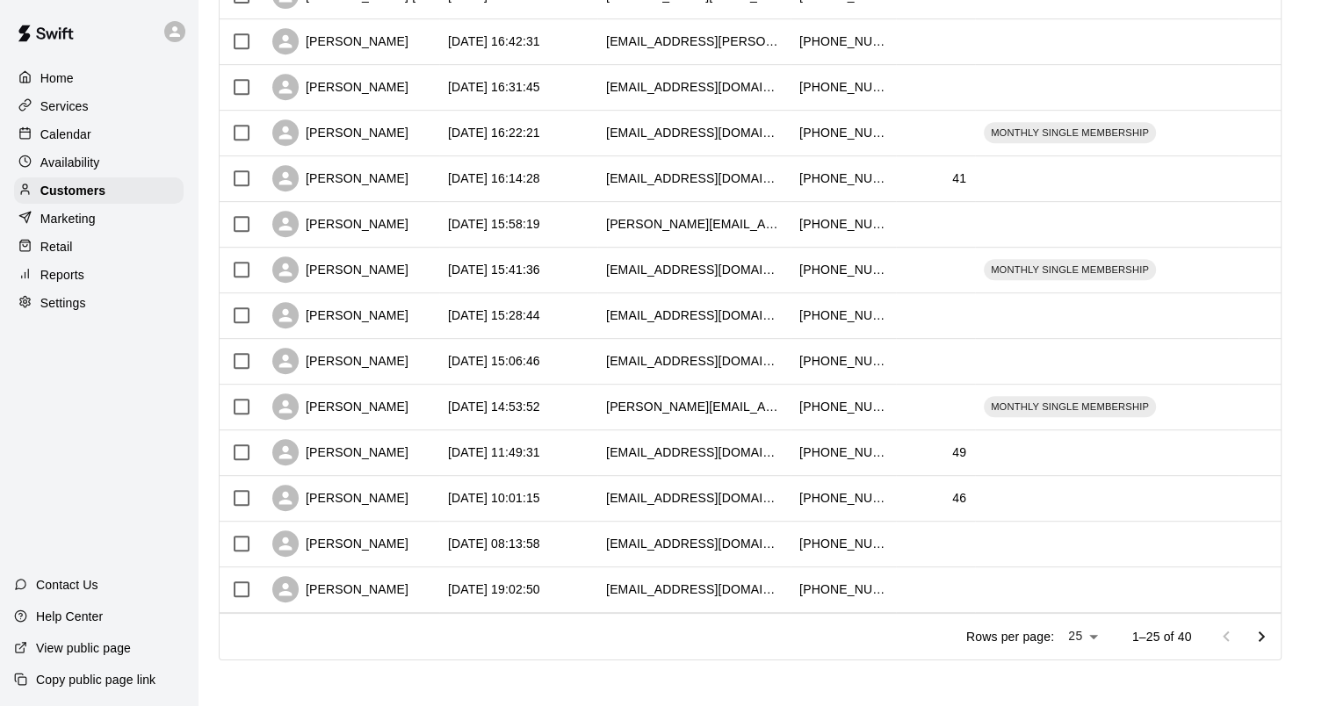
scroll to position [812, 0]
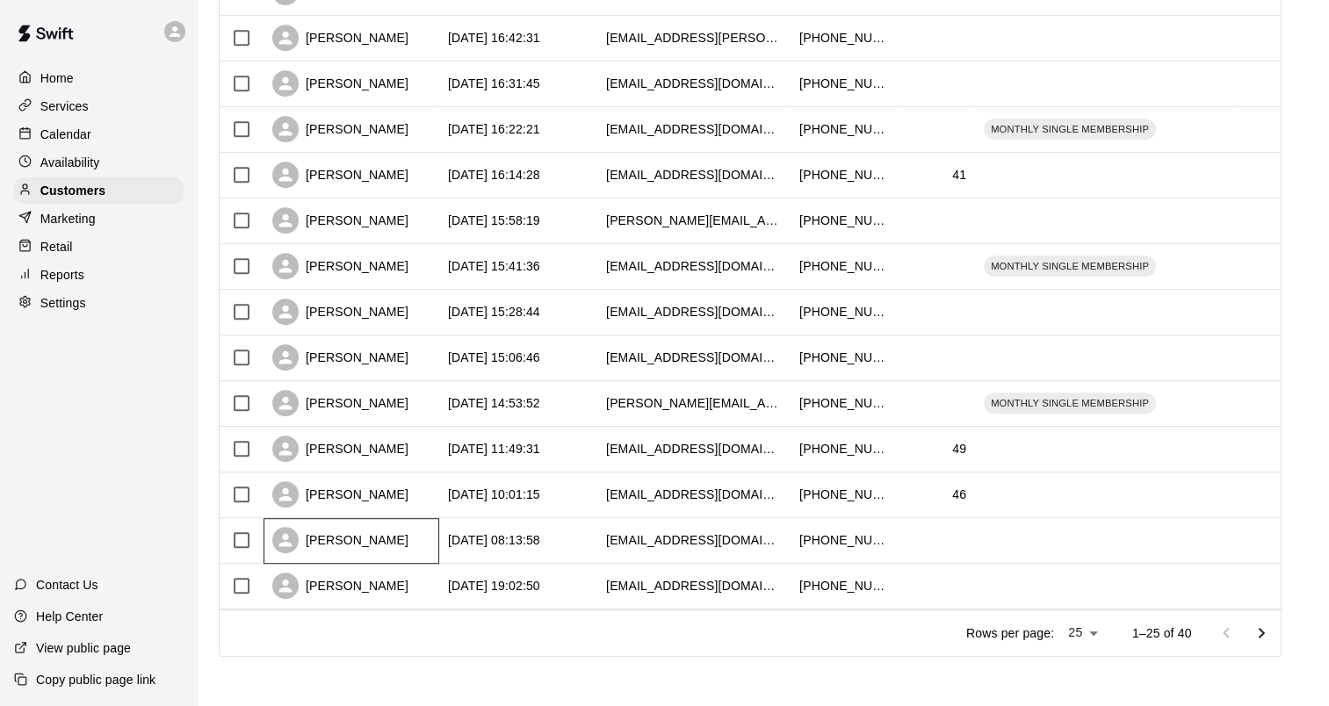
click at [365, 543] on div "[PERSON_NAME]" at bounding box center [340, 540] width 136 height 26
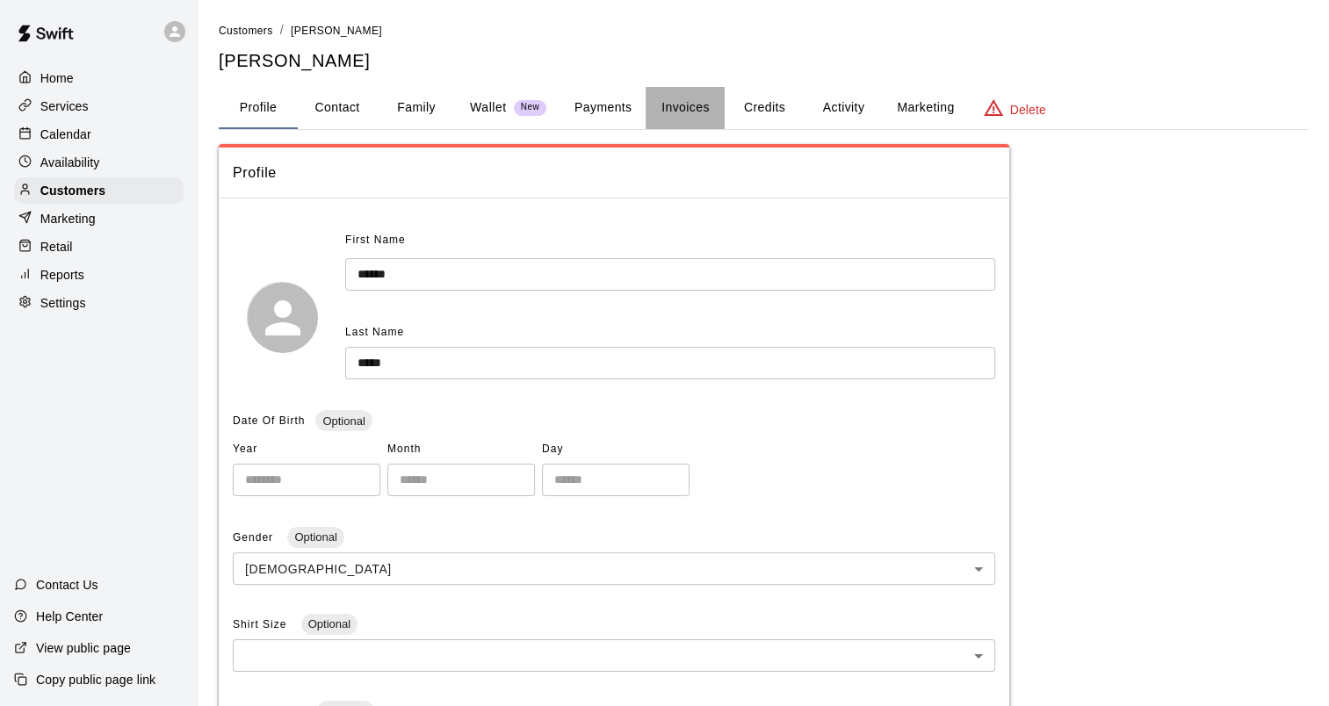
click at [666, 105] on button "Invoices" at bounding box center [685, 108] width 79 height 42
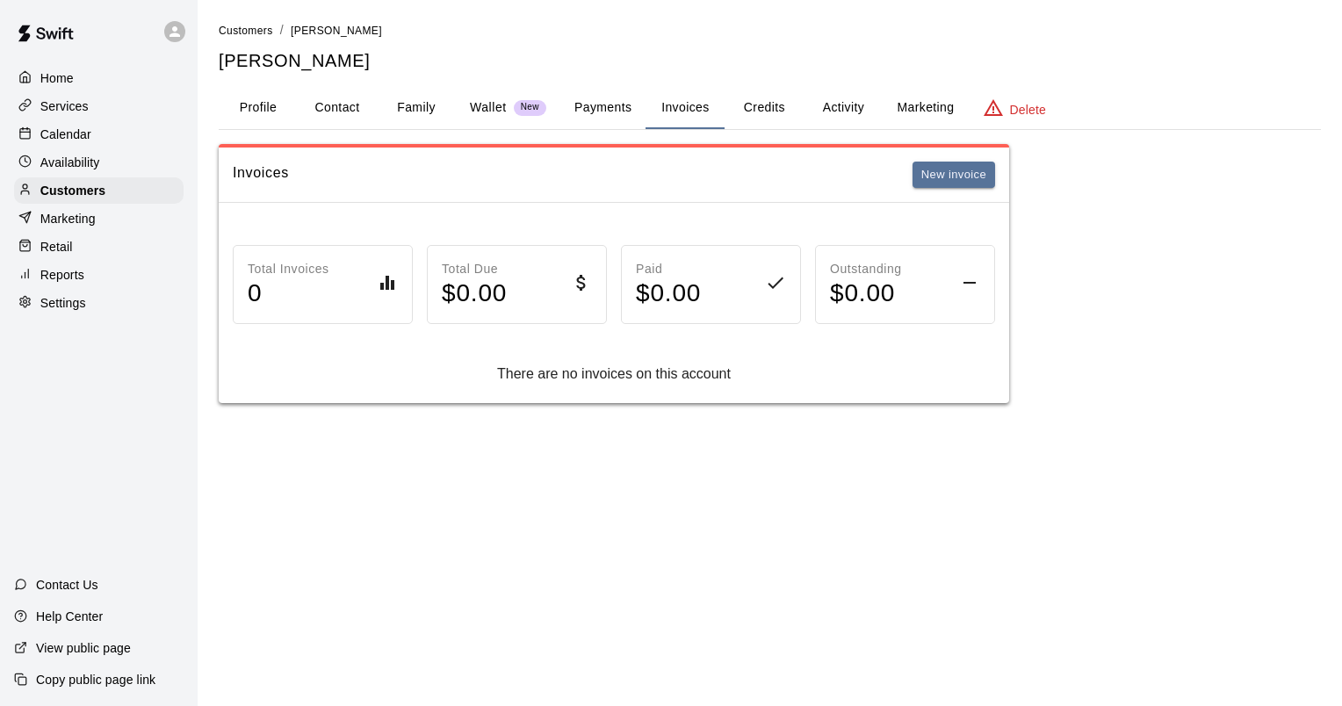
click at [759, 113] on button "Credits" at bounding box center [764, 108] width 79 height 42
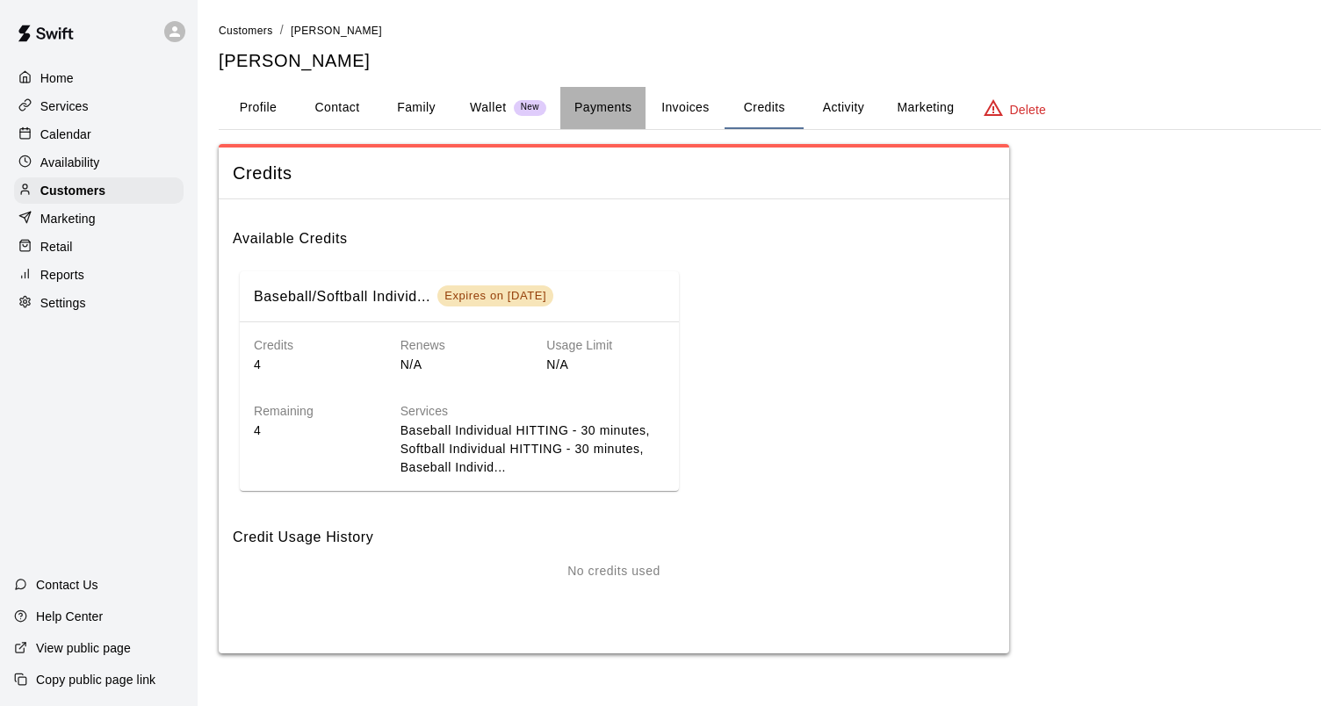
click at [619, 117] on button "Payments" at bounding box center [603, 108] width 85 height 42
